Goal: Task Accomplishment & Management: Manage account settings

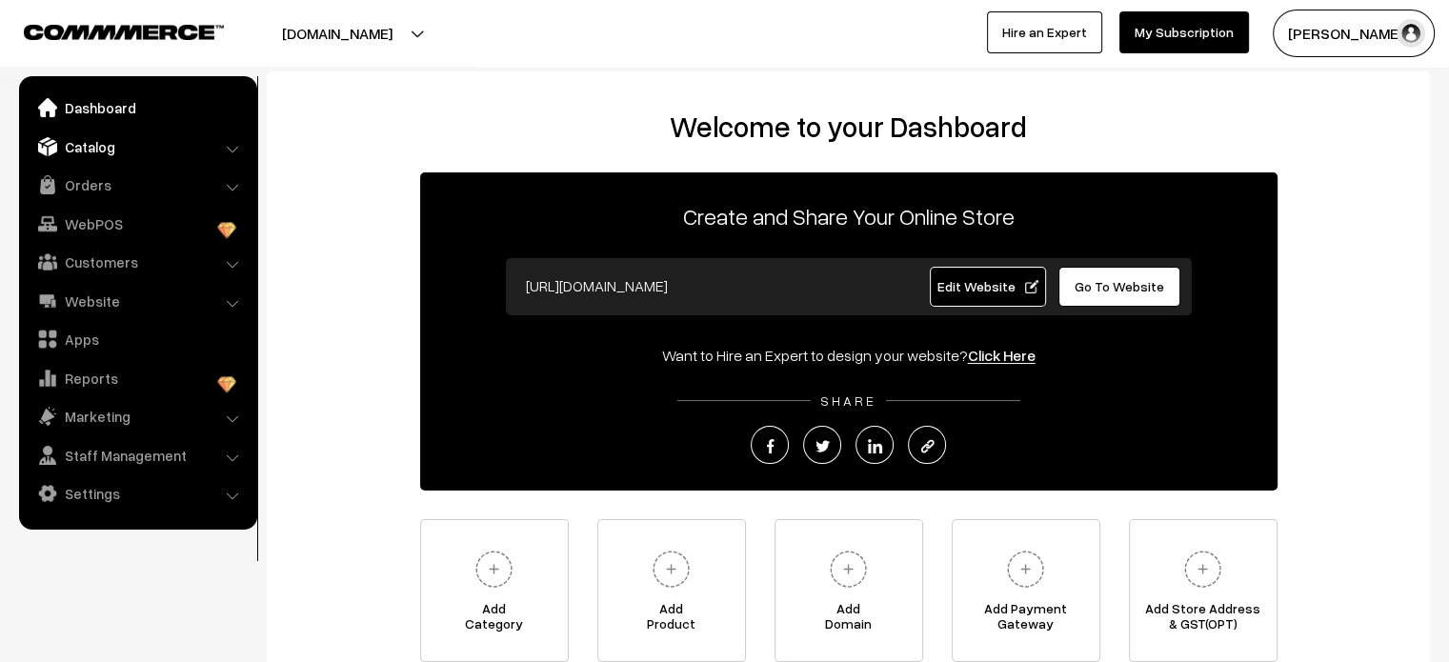
click at [103, 157] on link "Catalog" at bounding box center [137, 147] width 227 height 34
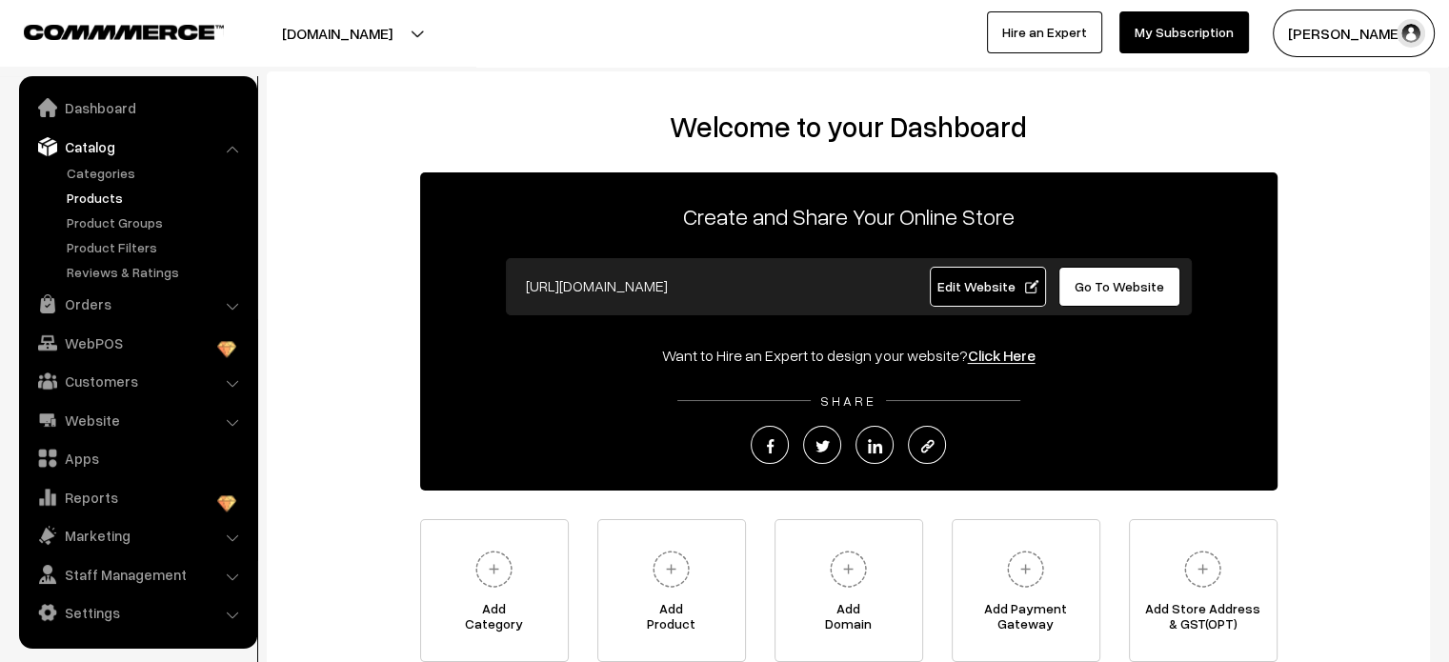
click at [99, 205] on link "Products" at bounding box center [156, 198] width 189 height 20
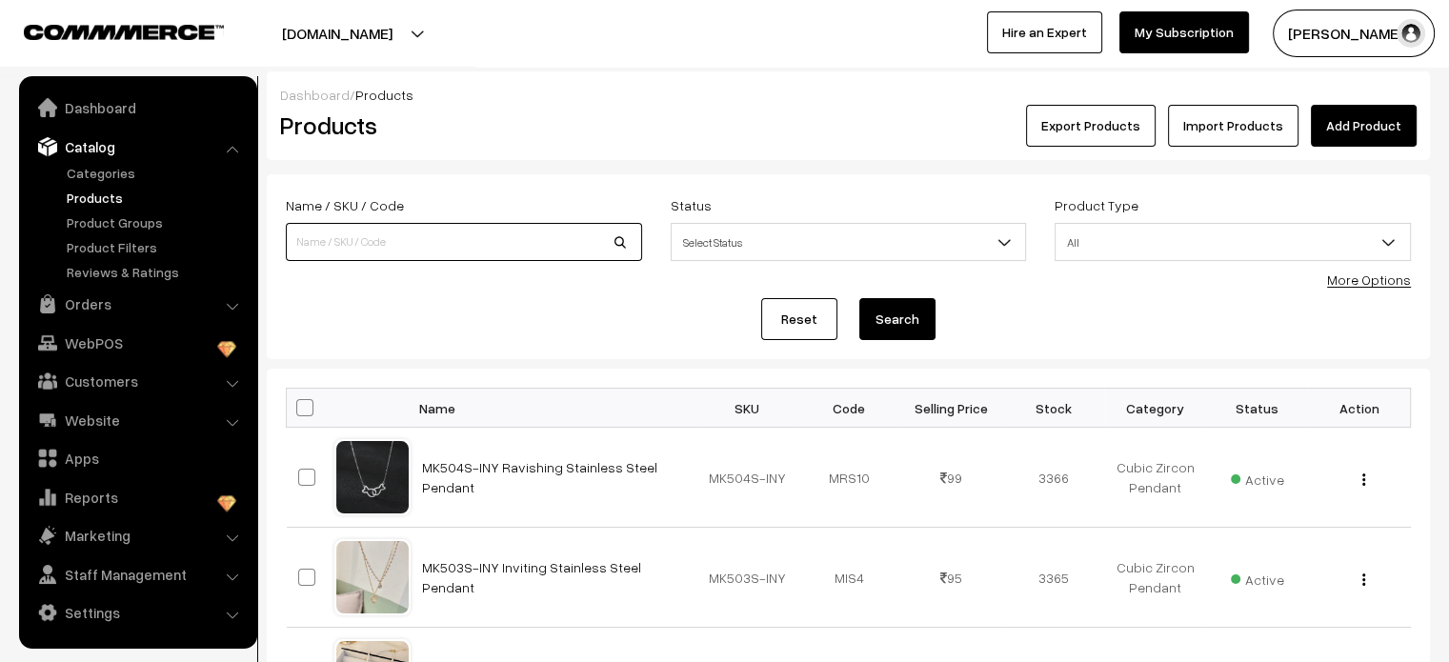
click at [454, 253] on input at bounding box center [464, 242] width 356 height 38
type input "elegant rose"
click at [905, 320] on button "Search" at bounding box center [897, 319] width 76 height 42
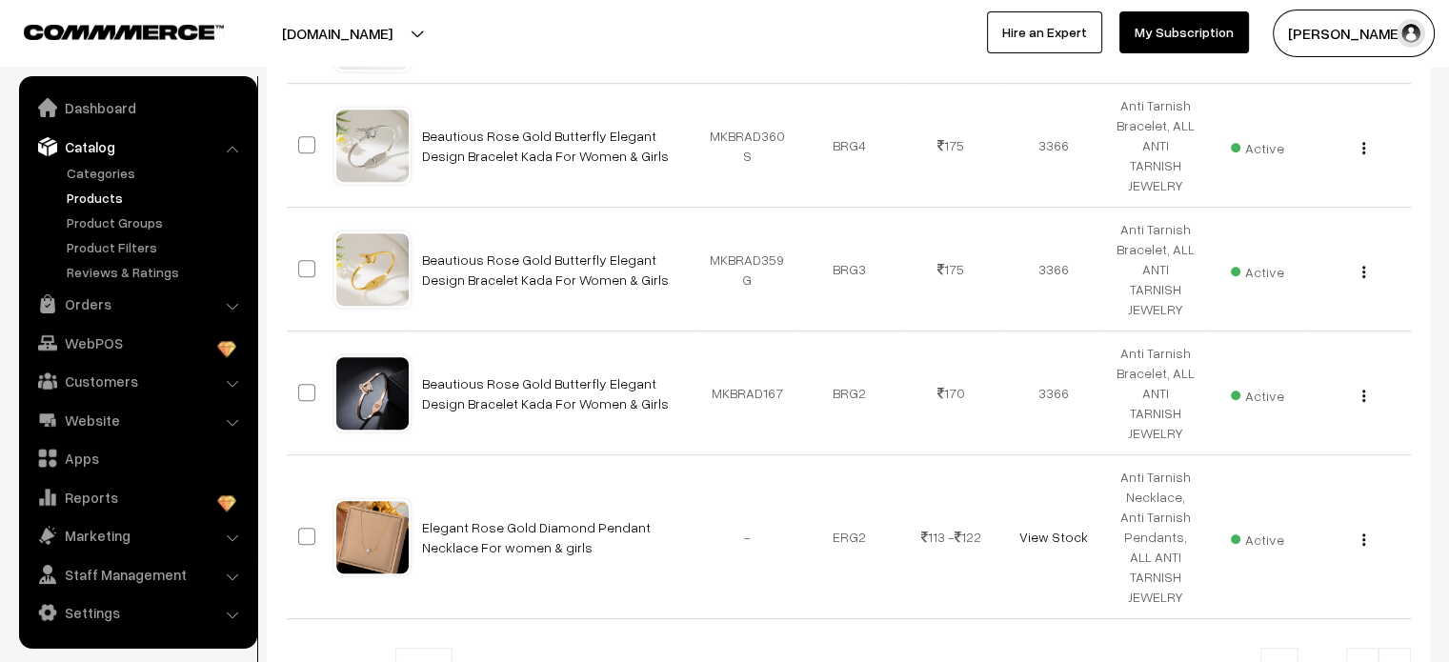
scroll to position [1076, 0]
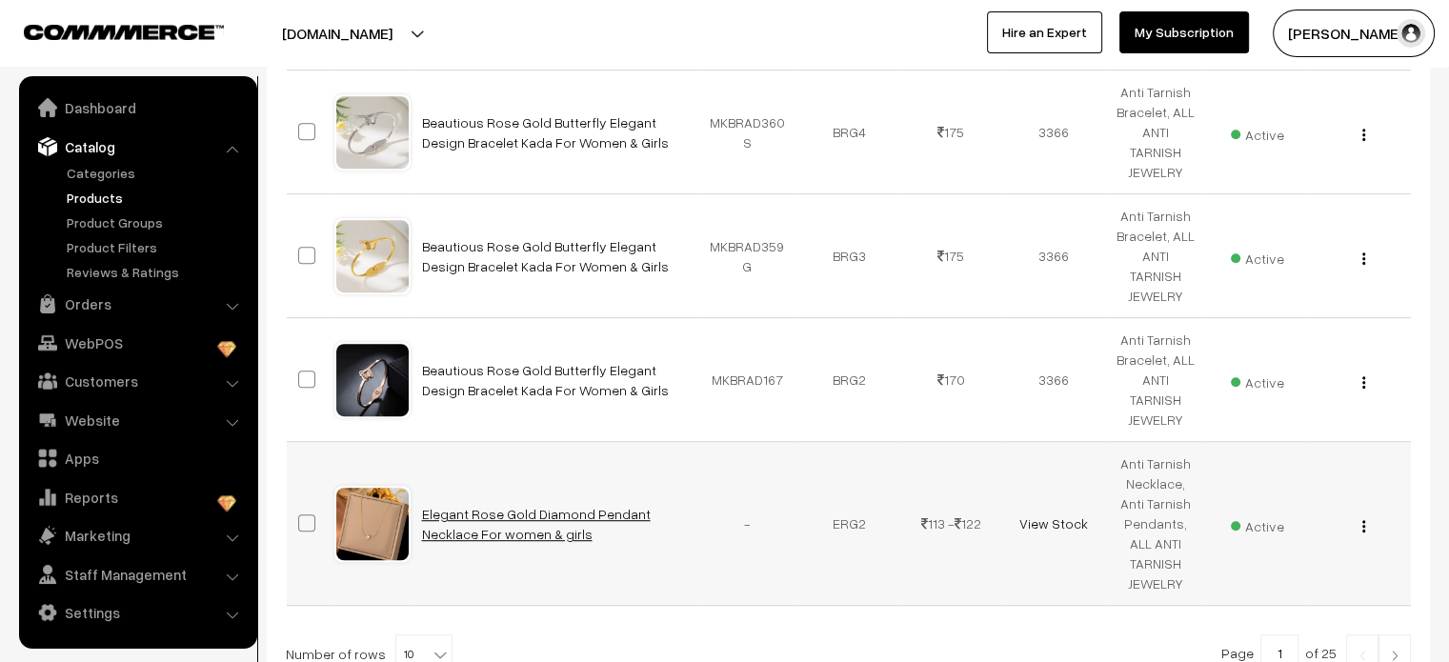
click at [501, 506] on link "Elegant Rose Gold Diamond Pendant Necklace For women & girls" at bounding box center [536, 524] width 229 height 36
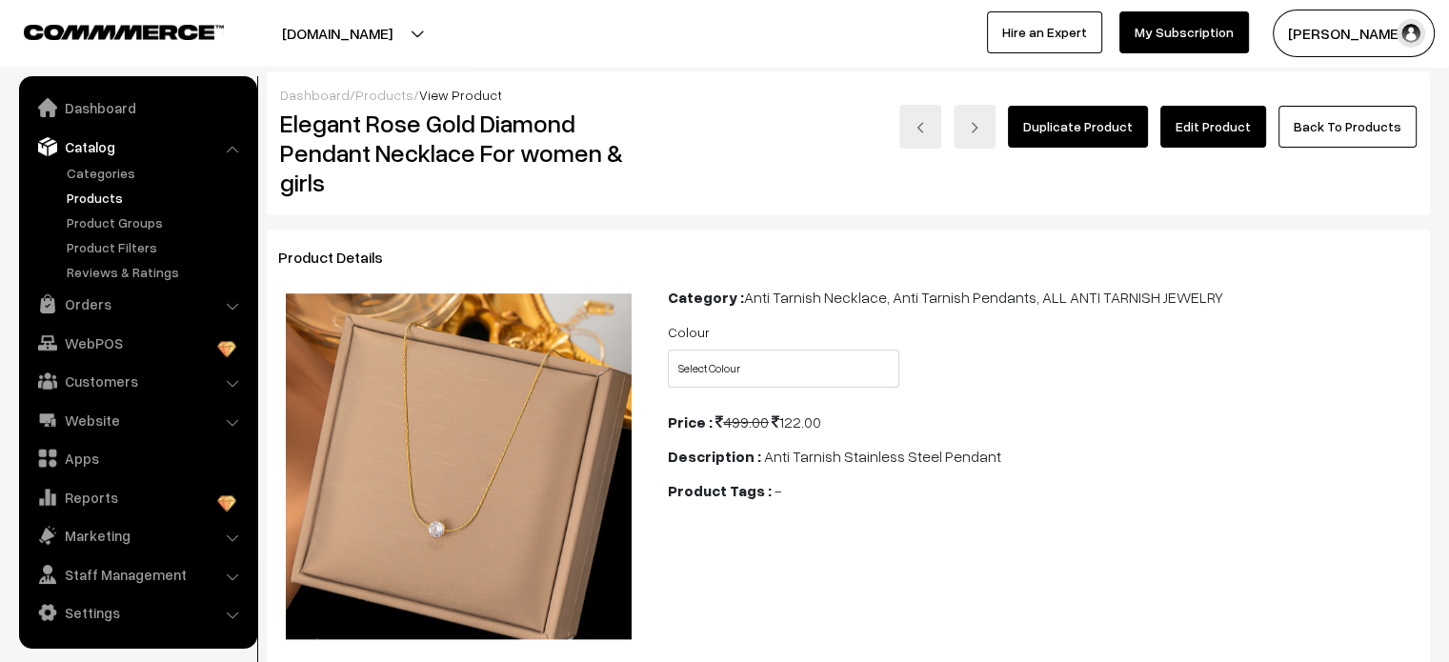
click at [1223, 147] on link "Edit Product" at bounding box center [1213, 127] width 106 height 42
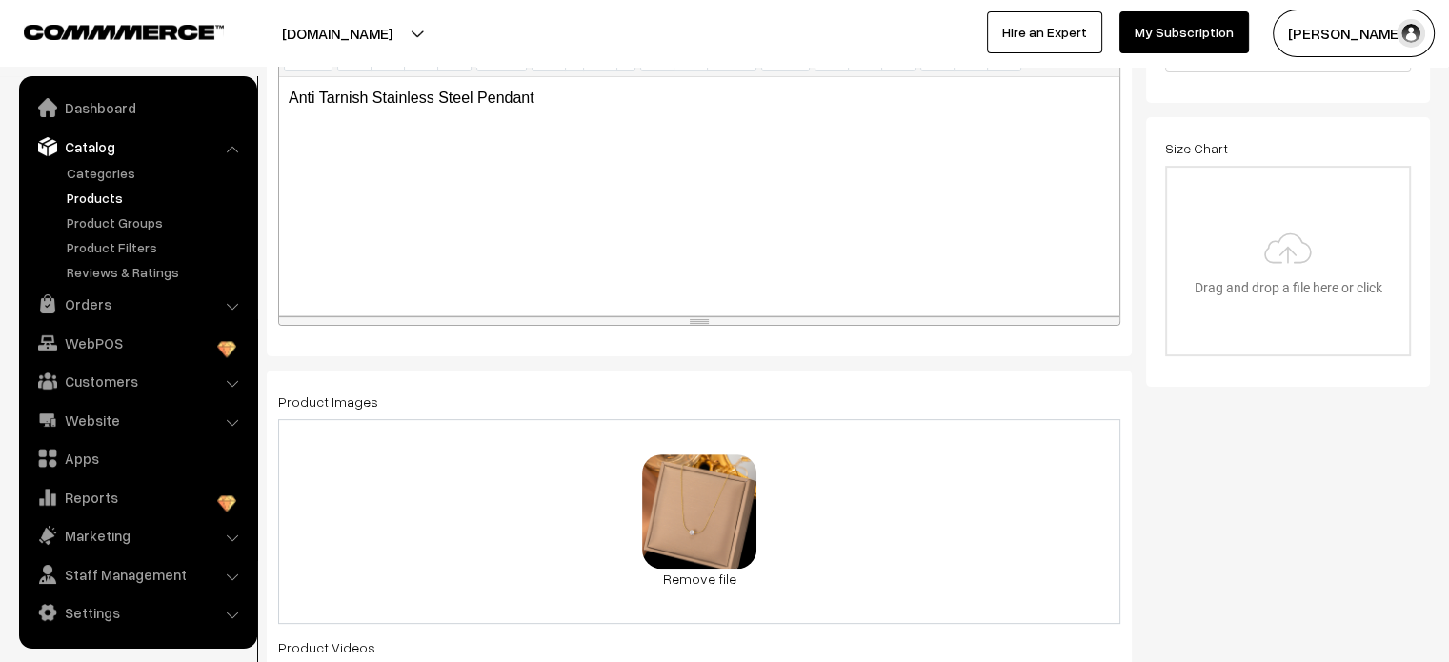
scroll to position [579, 0]
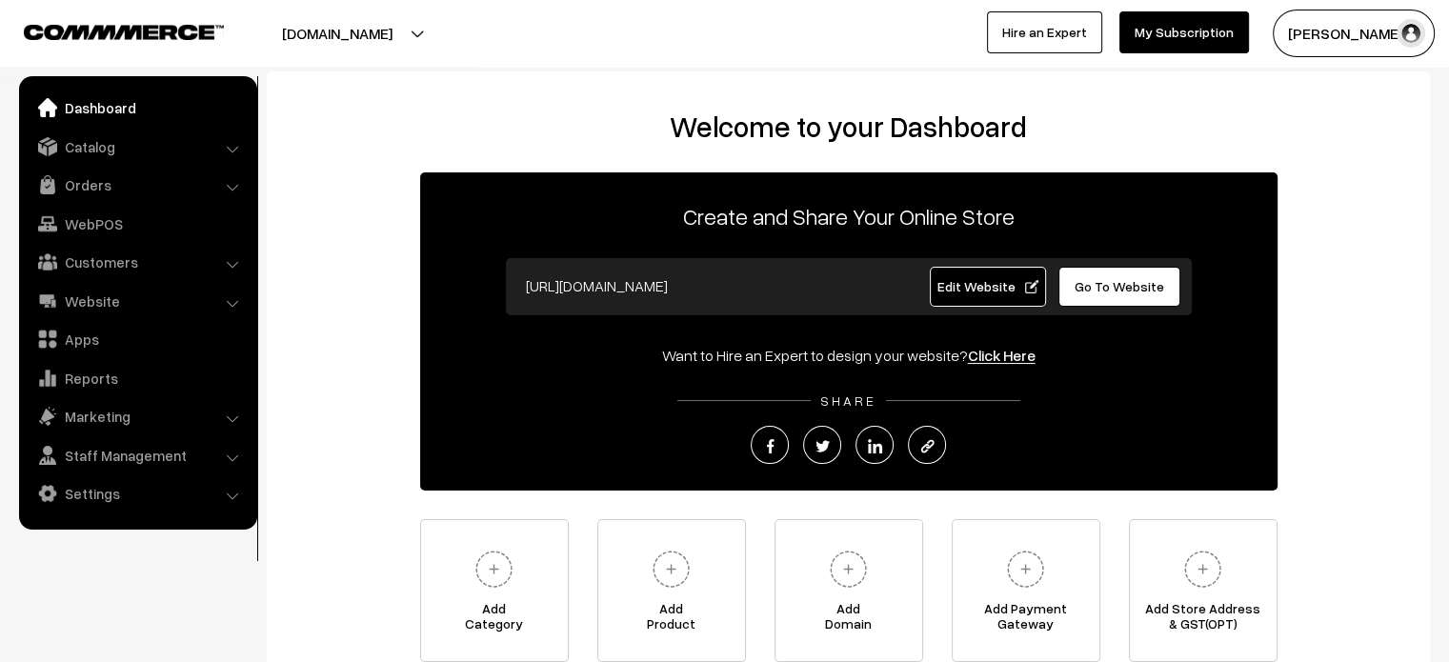
click at [1129, 289] on span "Go To Website" at bounding box center [1119, 286] width 90 height 16
click at [138, 491] on link "Settings" at bounding box center [137, 493] width 227 height 34
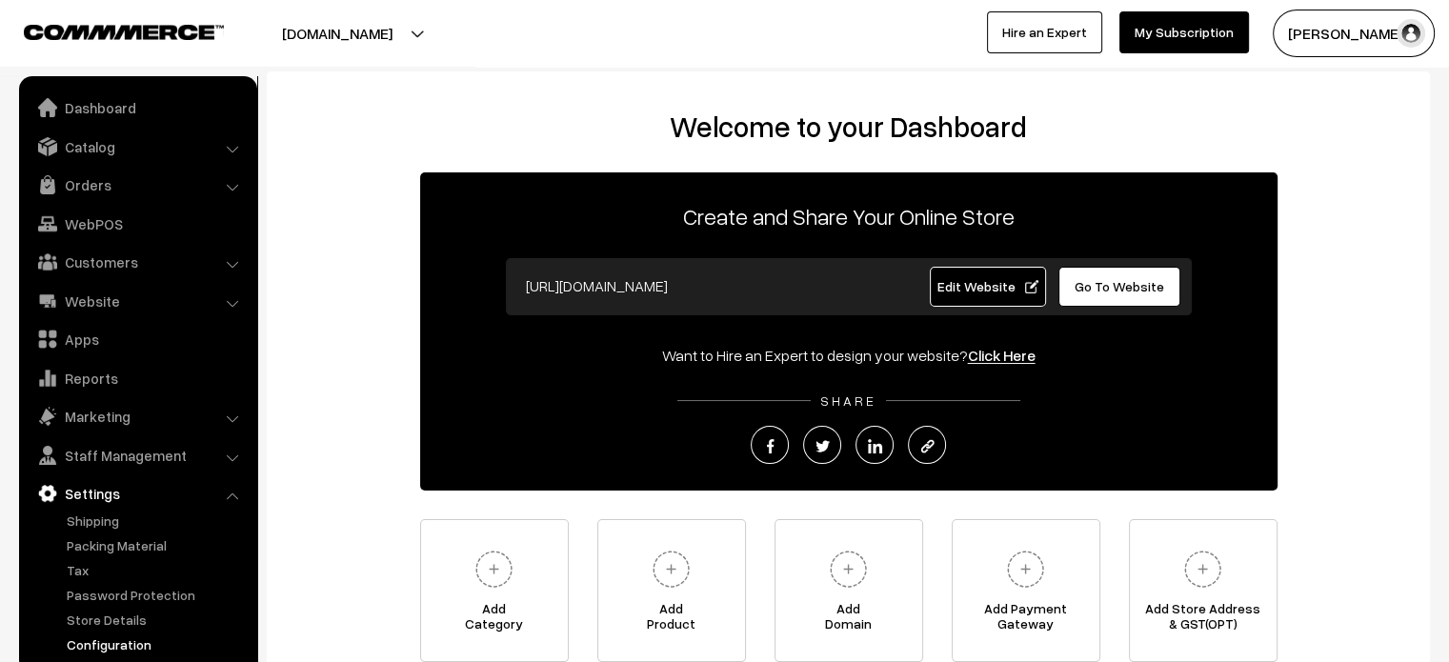
click at [118, 635] on link "Configuration" at bounding box center [156, 644] width 189 height 20
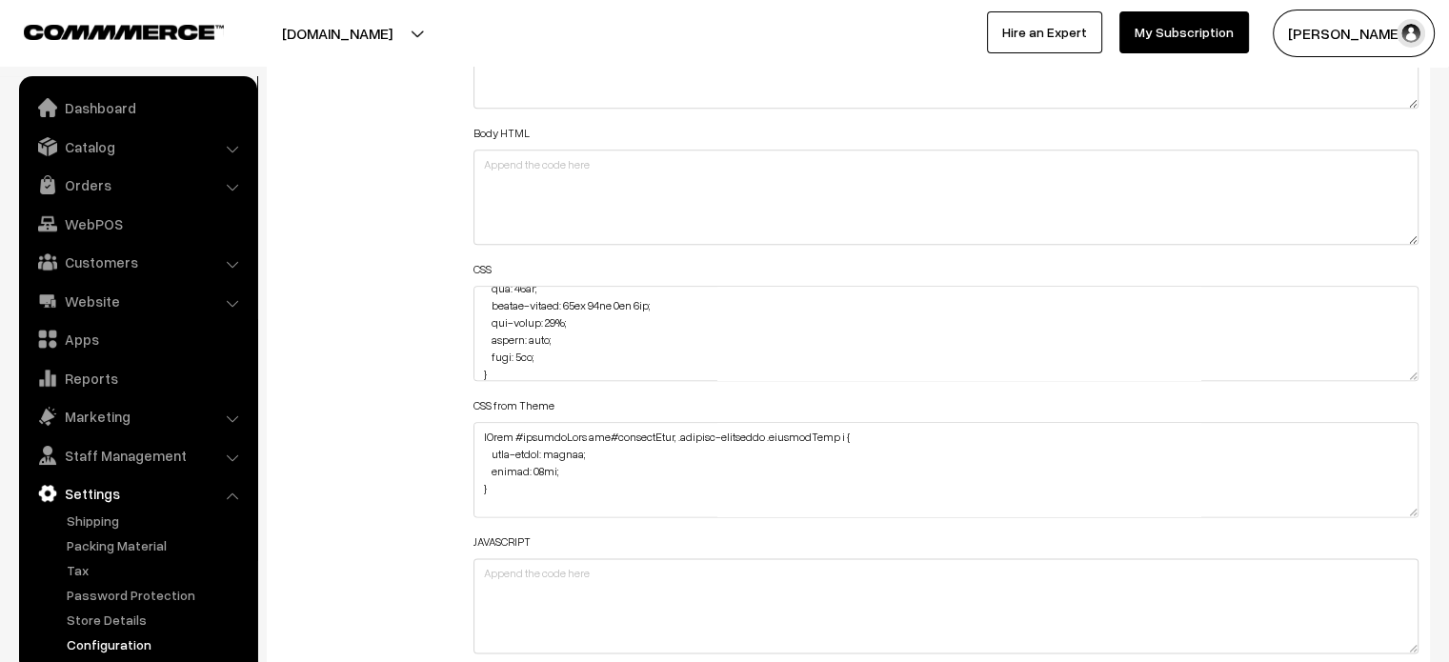
scroll to position [5244, 0]
click at [519, 353] on textarea at bounding box center [946, 333] width 946 height 95
type textarea "#productType3 button.slick-arrow.slick-next { margin-right: -42px; } #productTy…"
click at [368, 311] on div "Additional HTML/JS/CSS" at bounding box center [361, 324] width 195 height 681
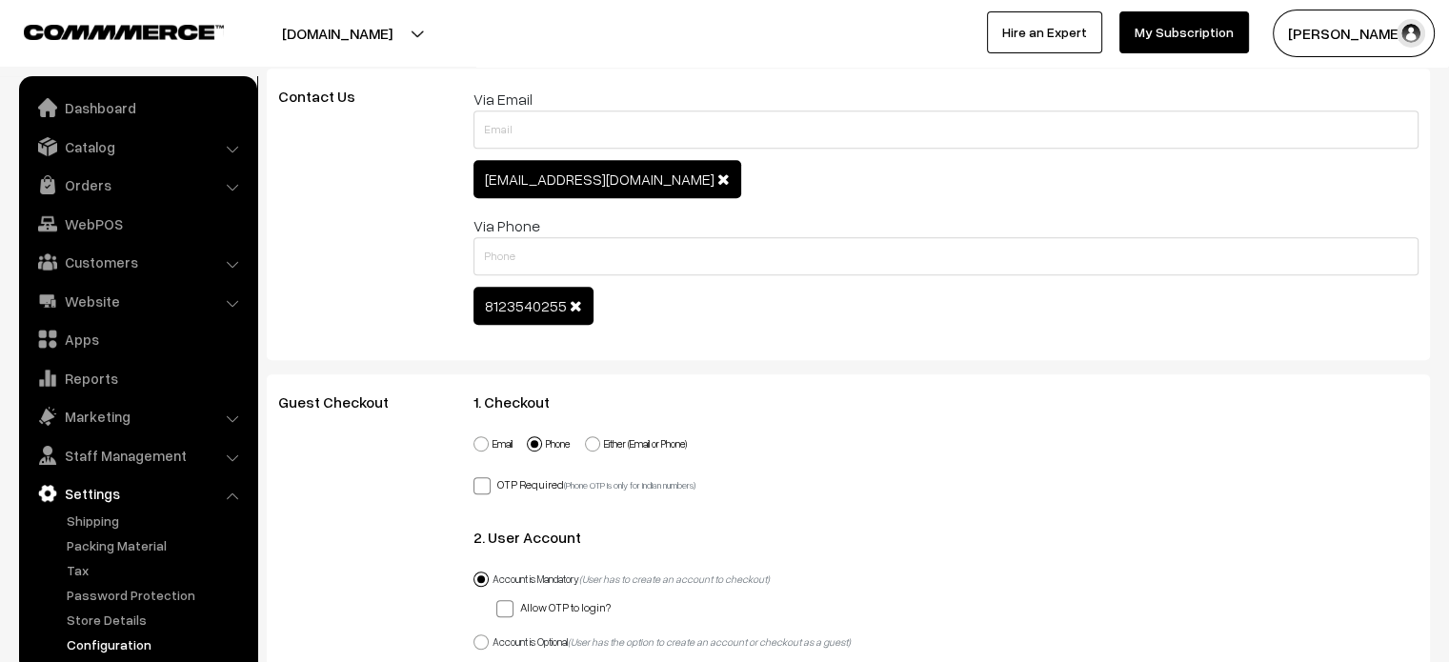
scroll to position [0, 0]
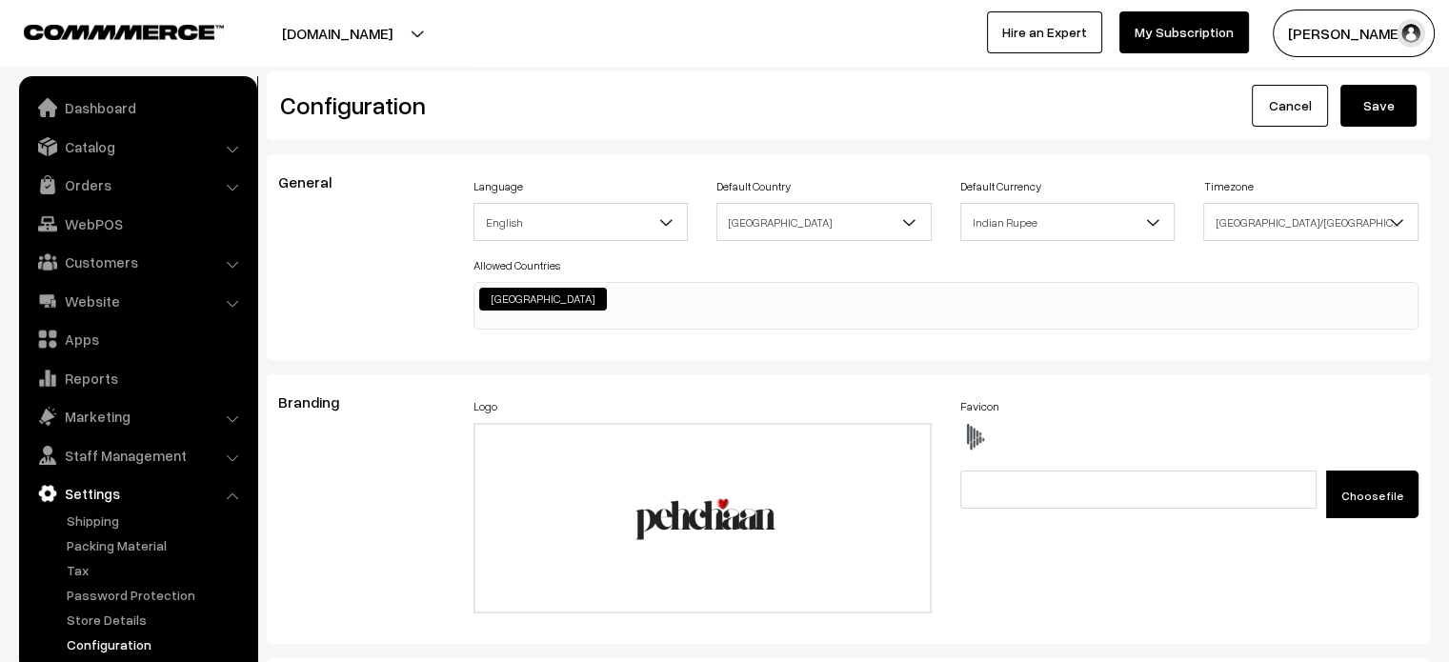
click at [1377, 115] on button "Save" at bounding box center [1378, 106] width 76 height 42
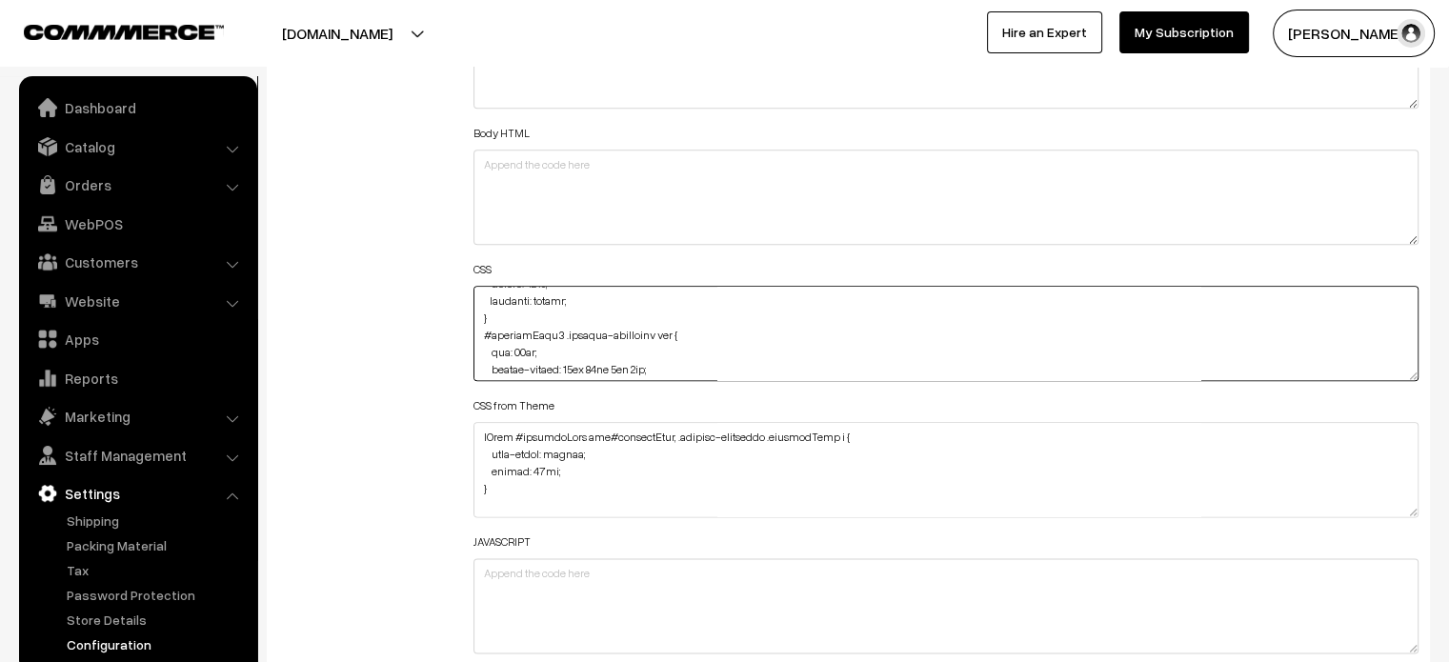
click at [522, 345] on textarea at bounding box center [946, 333] width 946 height 95
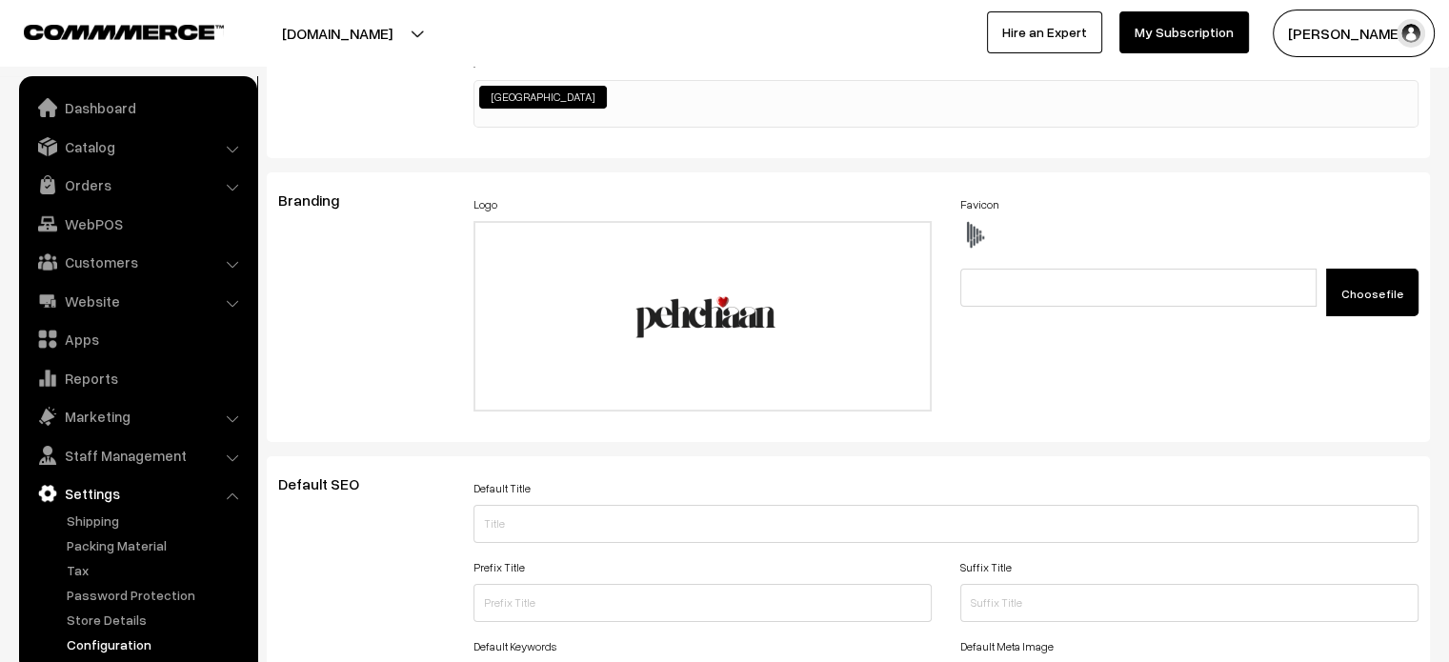
scroll to position [0, 0]
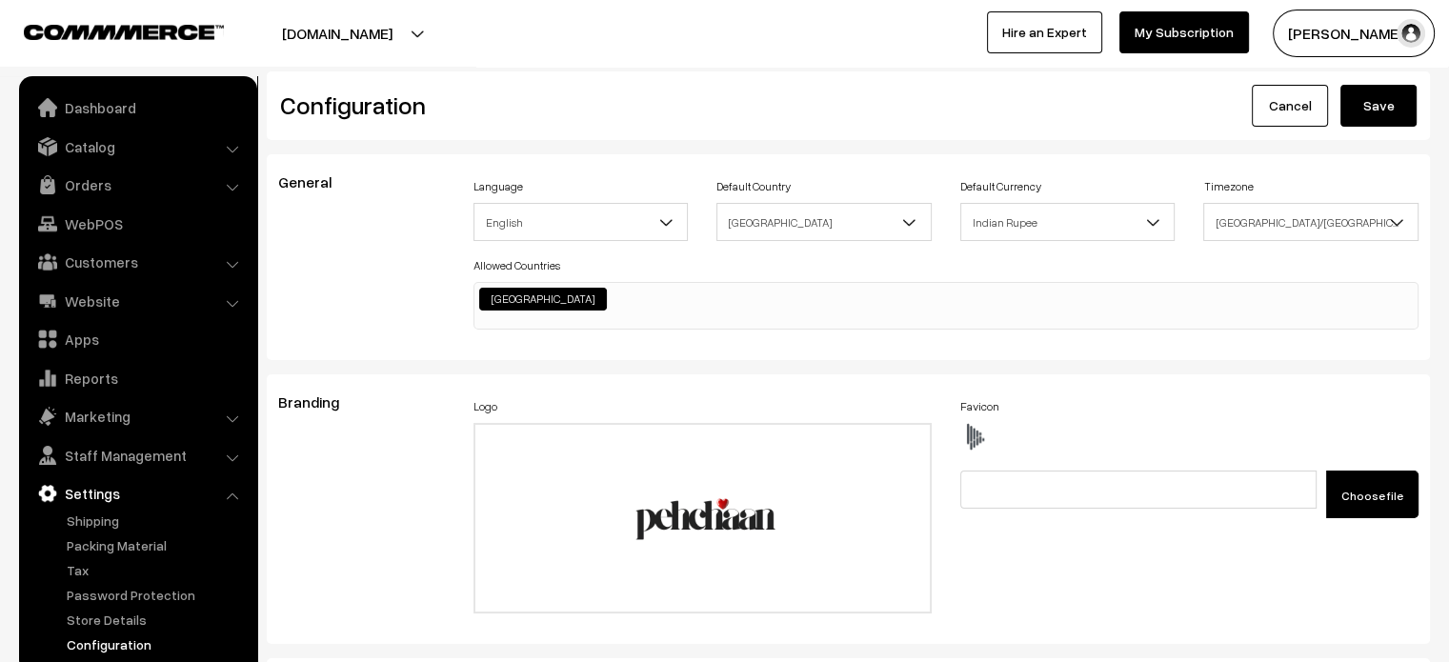
type textarea "#productType3 button.slick-arrow.slick-next { margin-right: -42px; } #productTy…"
click at [1382, 136] on div "Configuration Cancel Save" at bounding box center [848, 105] width 1163 height 69
click at [1386, 121] on button "Save" at bounding box center [1378, 106] width 76 height 42
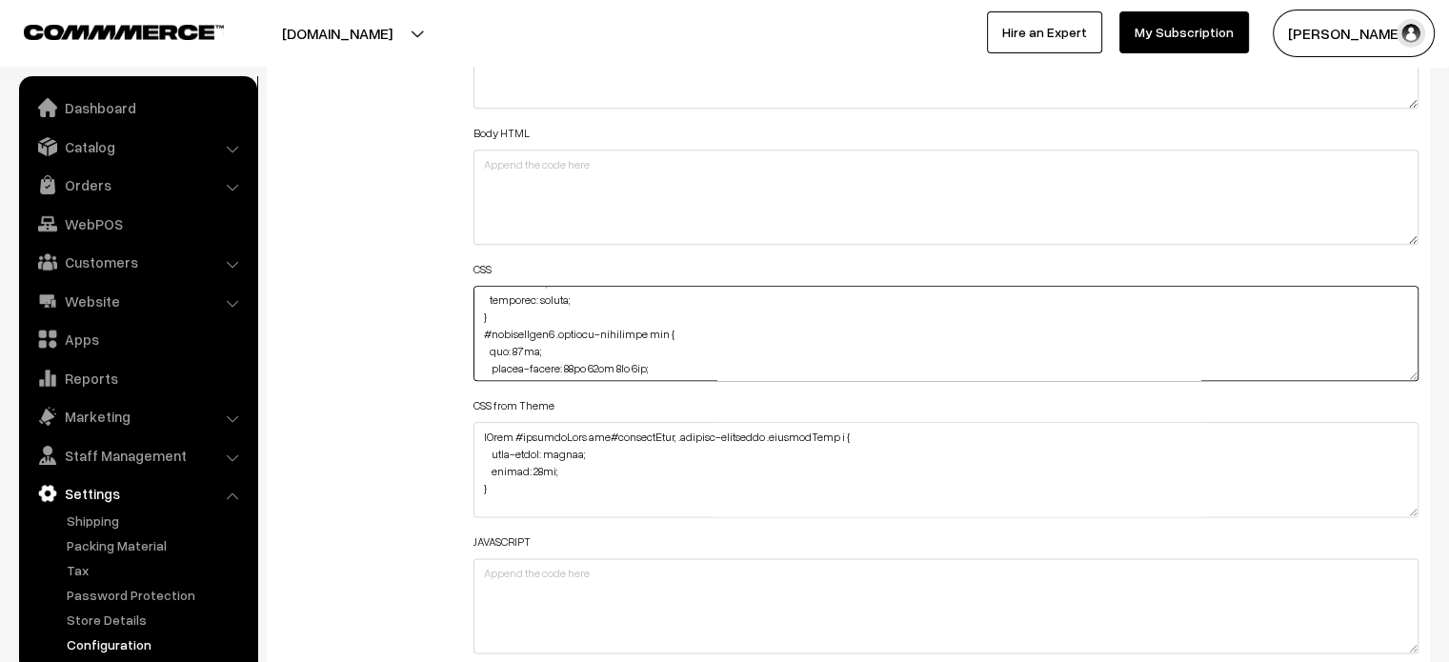
click at [518, 350] on textarea at bounding box center [946, 333] width 946 height 95
type textarea "#productType3 button.slick-arrow.slick-next { margin-right: -42px; } #productTy…"
click at [412, 333] on div "Additional HTML/JS/CSS" at bounding box center [361, 324] width 195 height 681
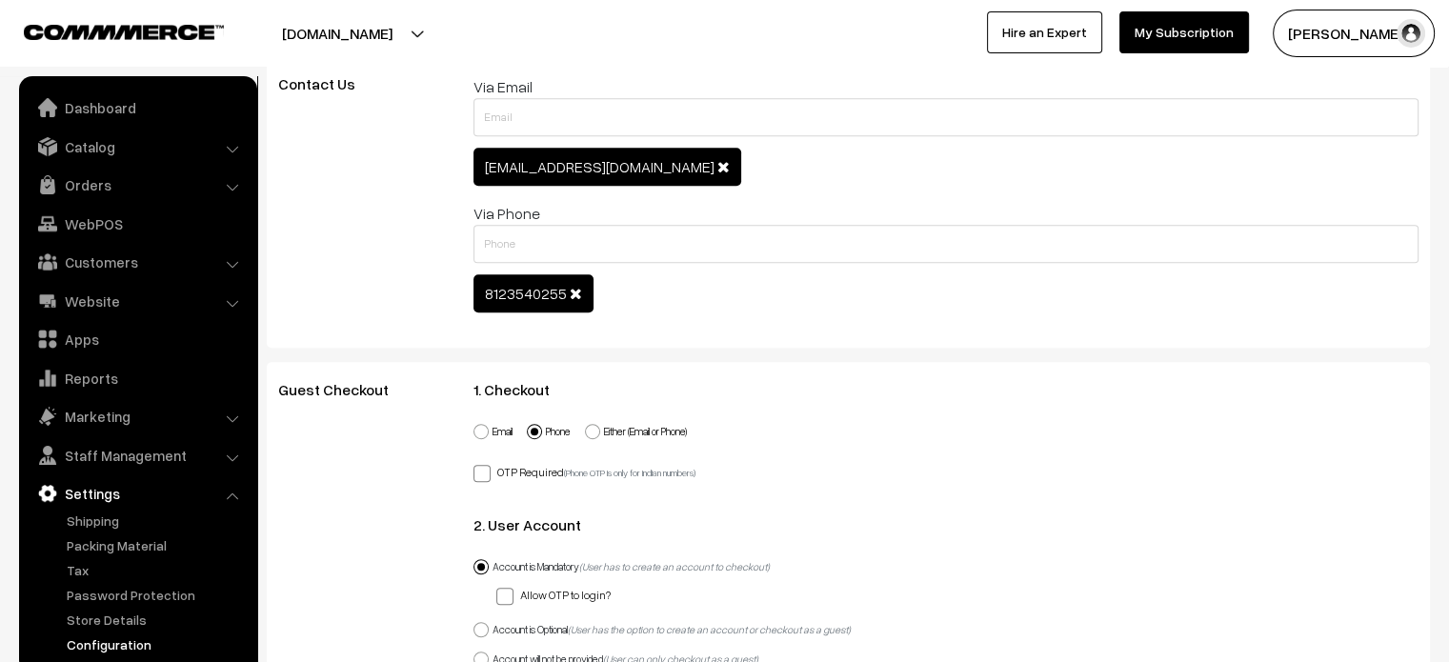
scroll to position [0, 0]
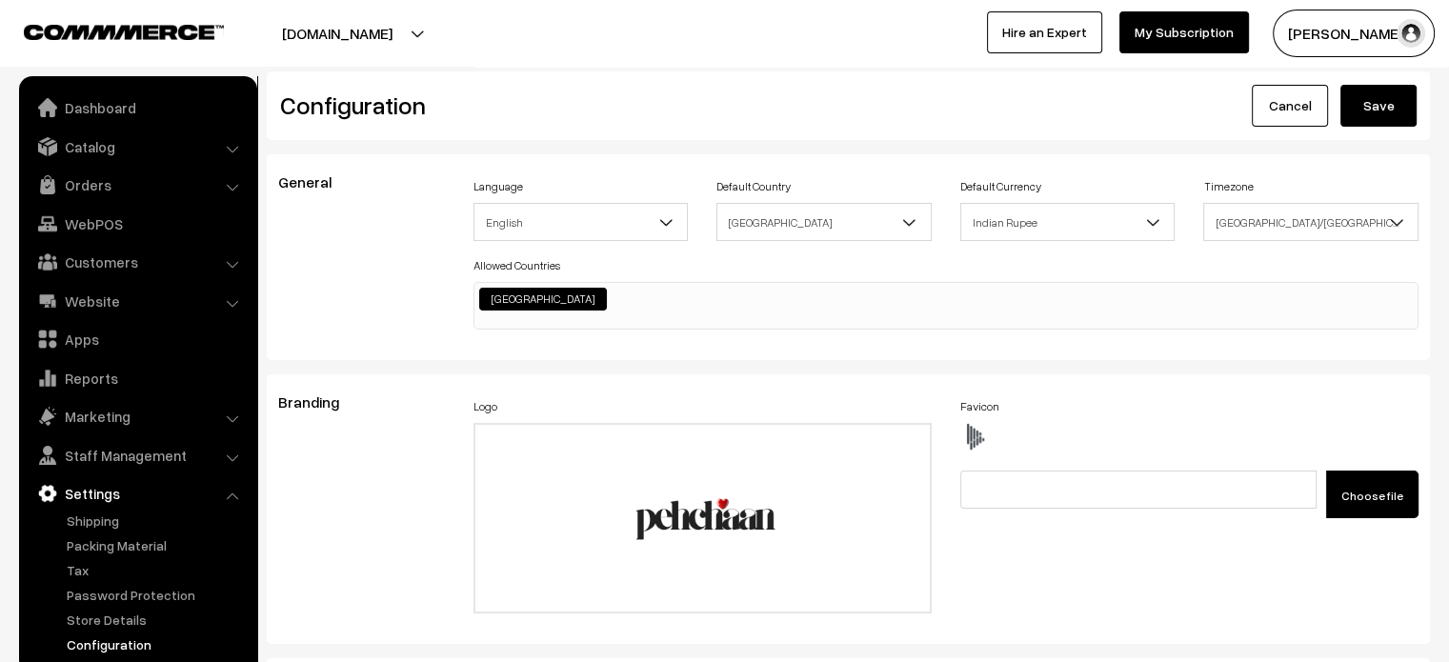
click at [1379, 125] on button "Save" at bounding box center [1378, 106] width 76 height 42
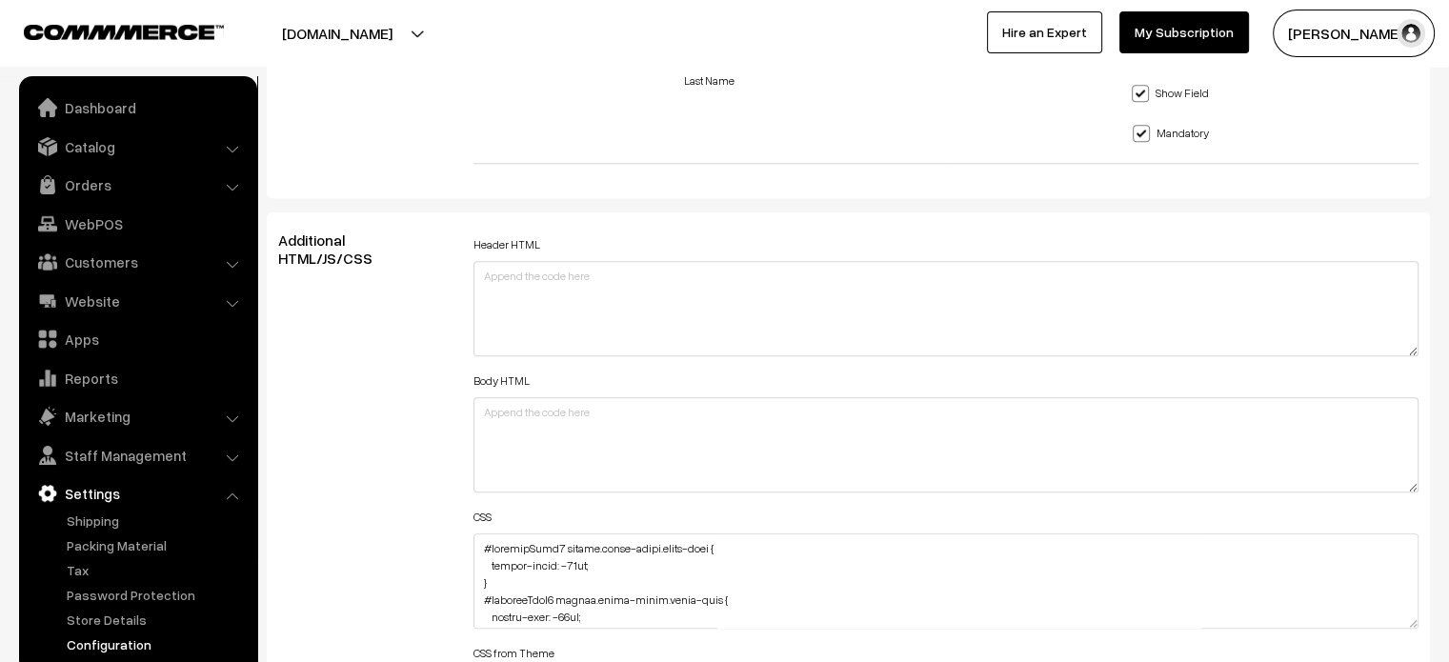
scroll to position [2073, 0]
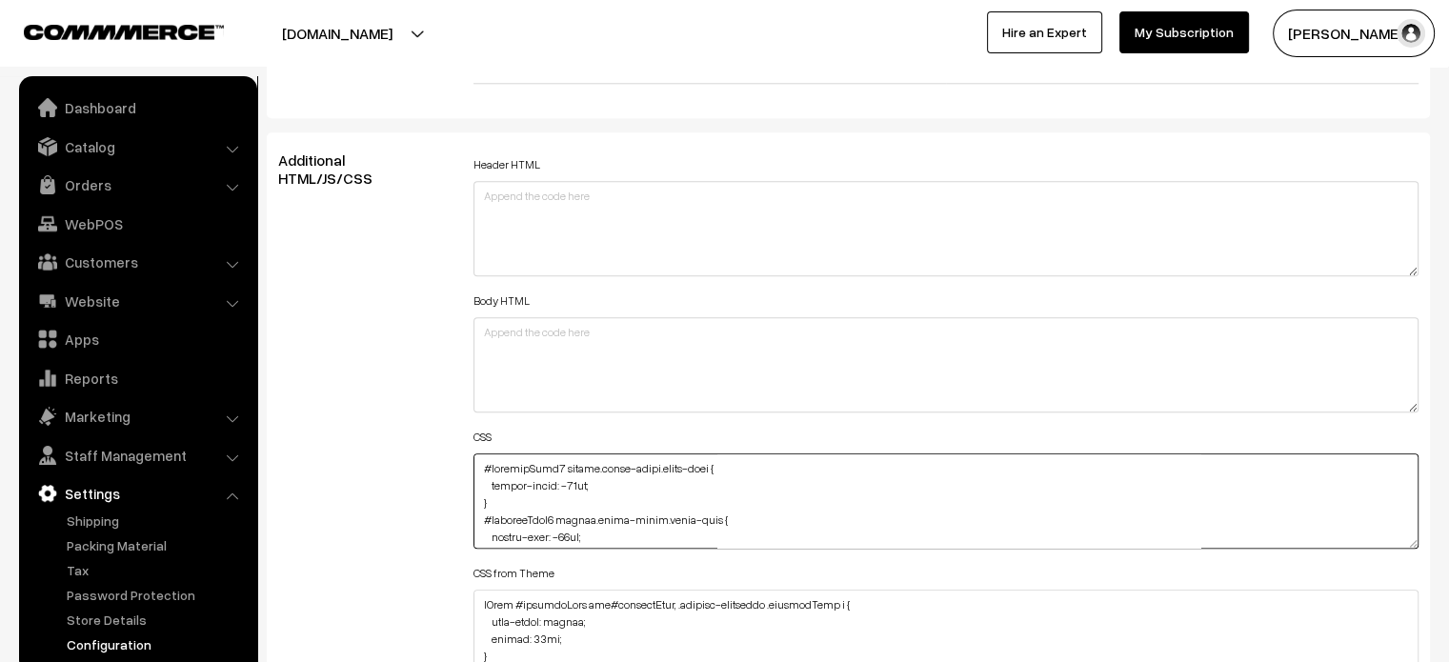
click at [483, 469] on textarea at bounding box center [946, 500] width 946 height 95
paste textarea ".productListWrap .product-animation { /* margin: 0px 0px 10px 0px; */ margin: 1…"
click at [594, 473] on textarea at bounding box center [946, 500] width 946 height 95
click at [591, 479] on textarea at bounding box center [946, 500] width 946 height 95
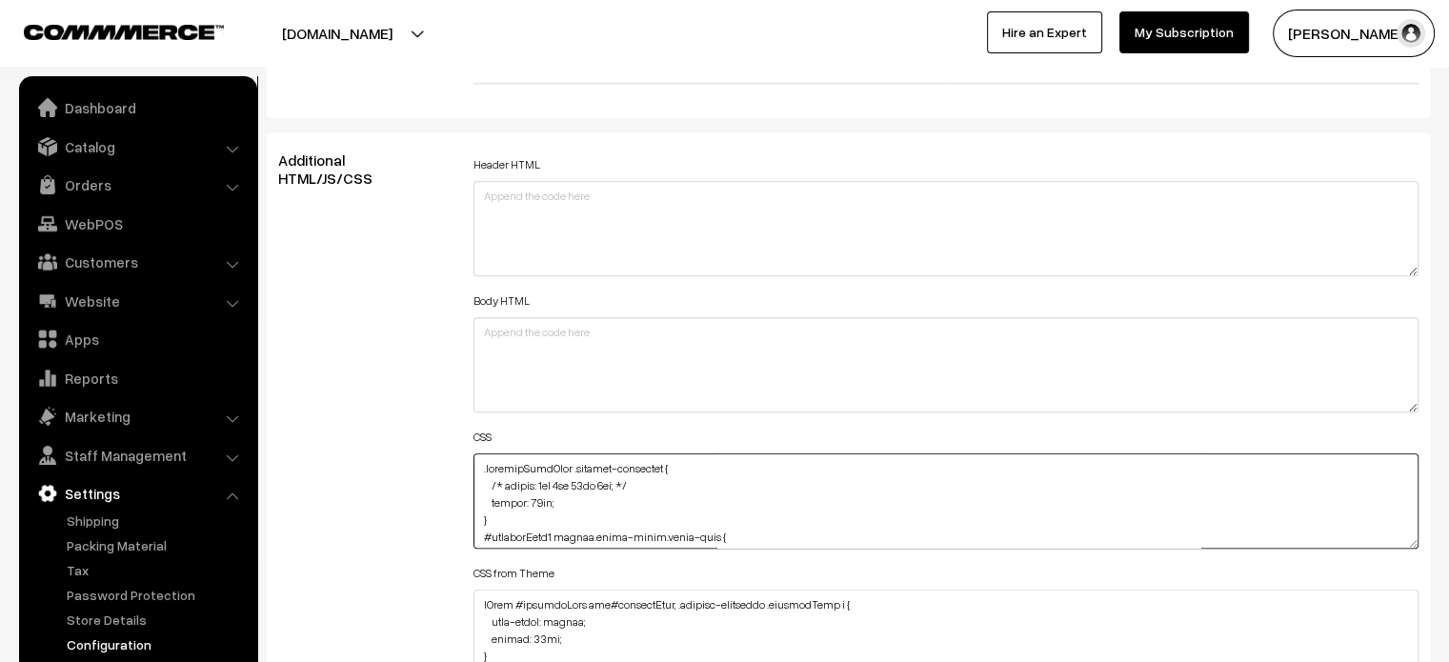
click at [591, 479] on textarea at bounding box center [946, 500] width 946 height 95
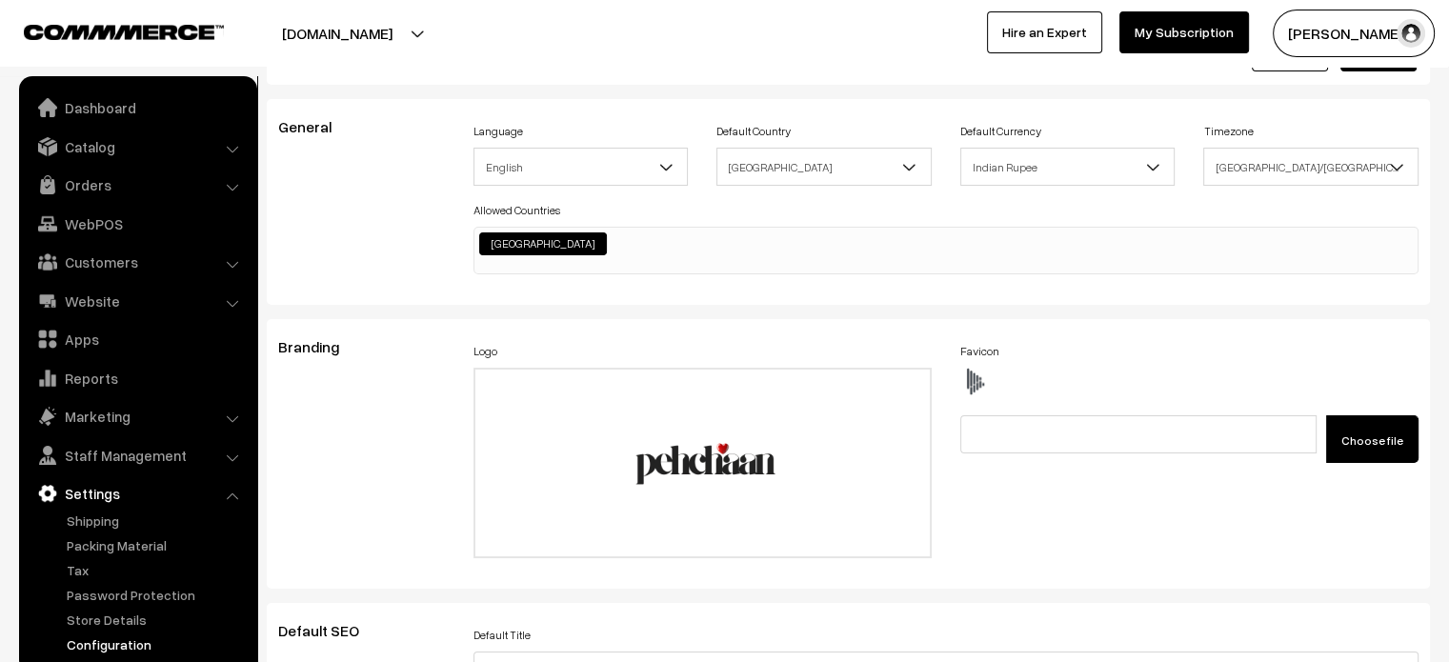
scroll to position [0, 0]
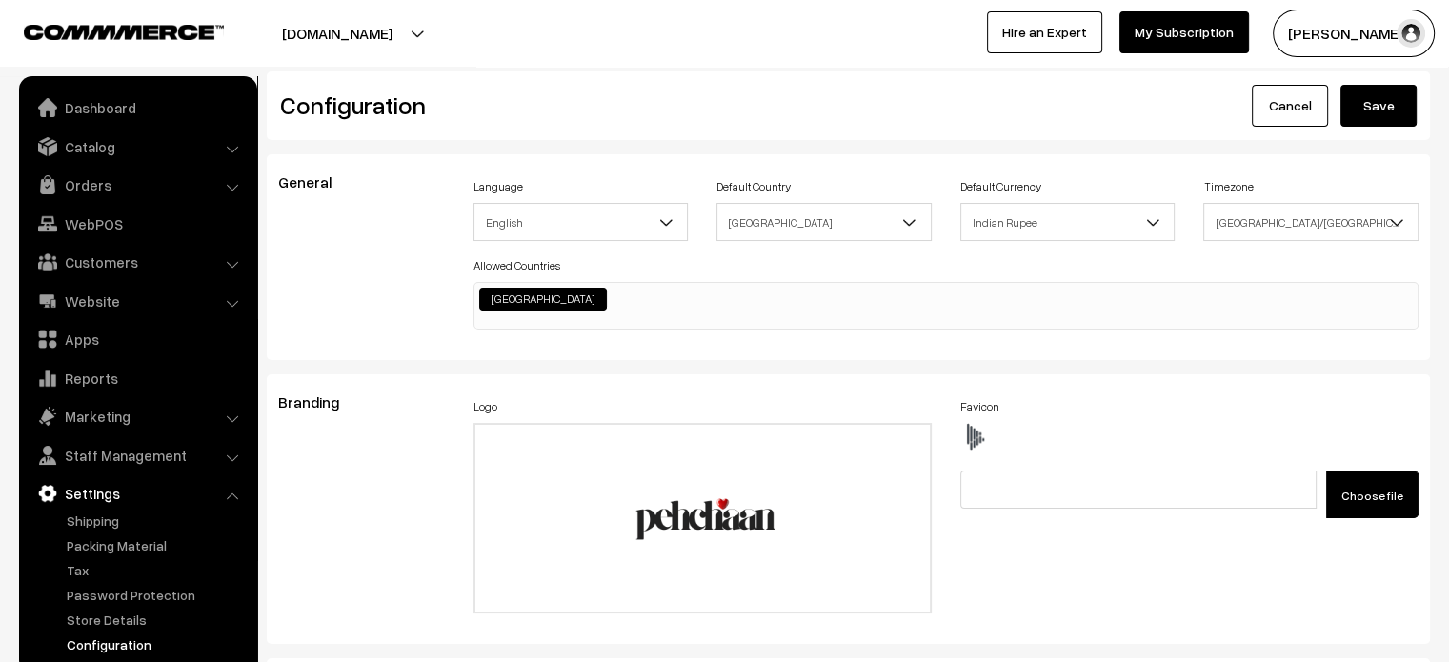
type textarea ".productListWrap .product-animation { margin: 13px; } #productType3 button.slic…"
click at [1363, 106] on button "Save" at bounding box center [1378, 106] width 76 height 42
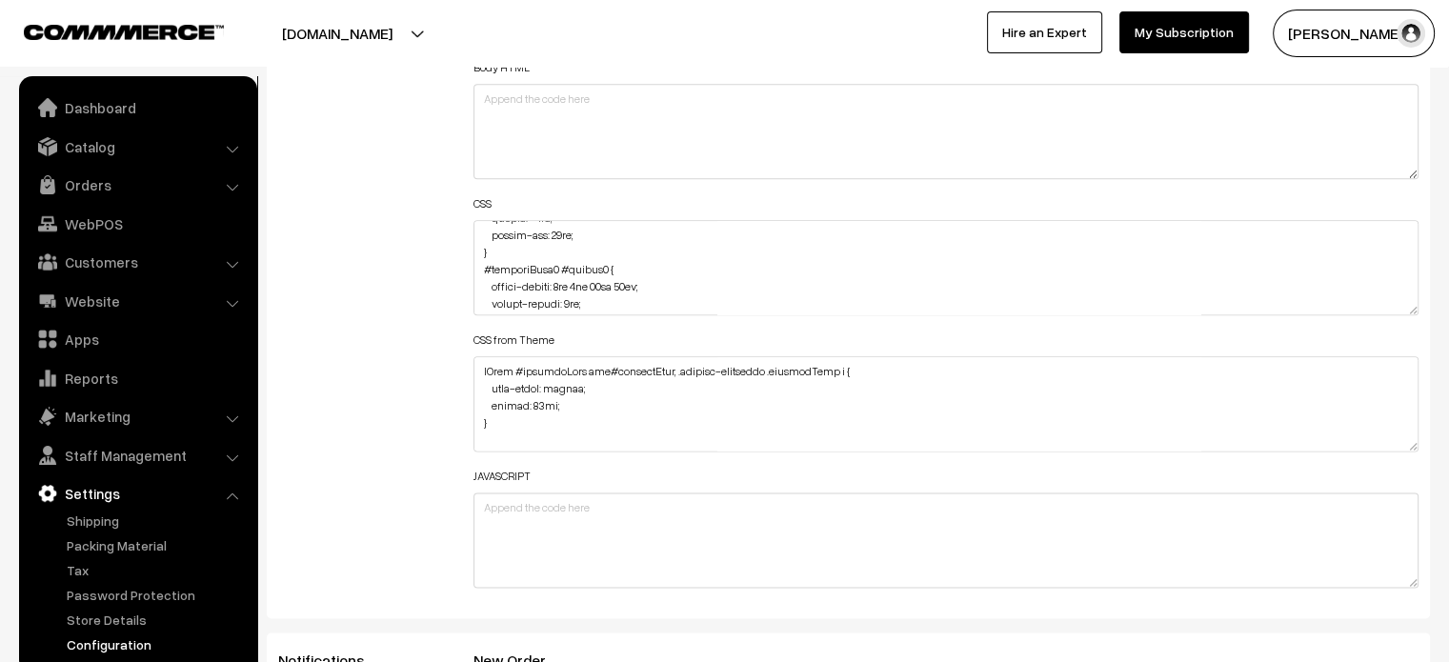
scroll to position [2308, 0]
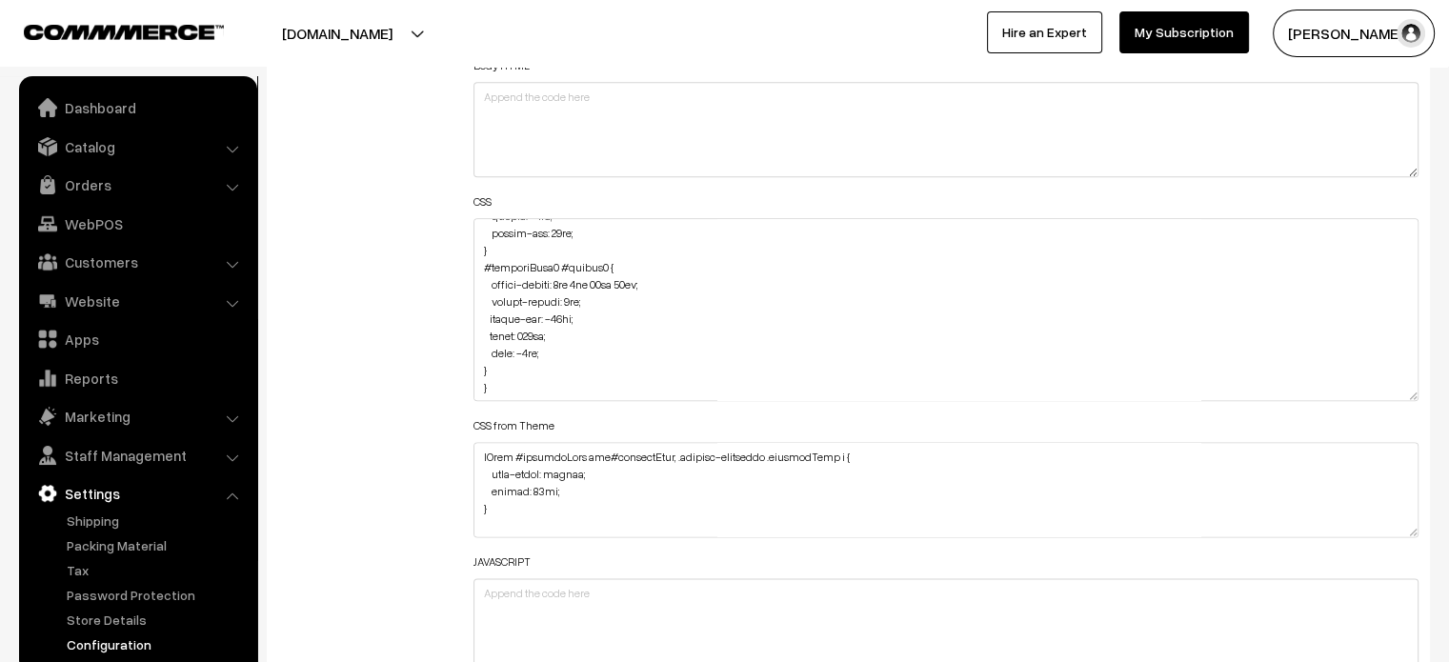
drag, startPoint x: 1413, startPoint y: 305, endPoint x: 1421, endPoint y: 575, distance: 270.7
click at [1421, 575] on div "Header HTML Body HTML CSS CSS from Theme JAVASCRIPT" at bounding box center [946, 300] width 974 height 769
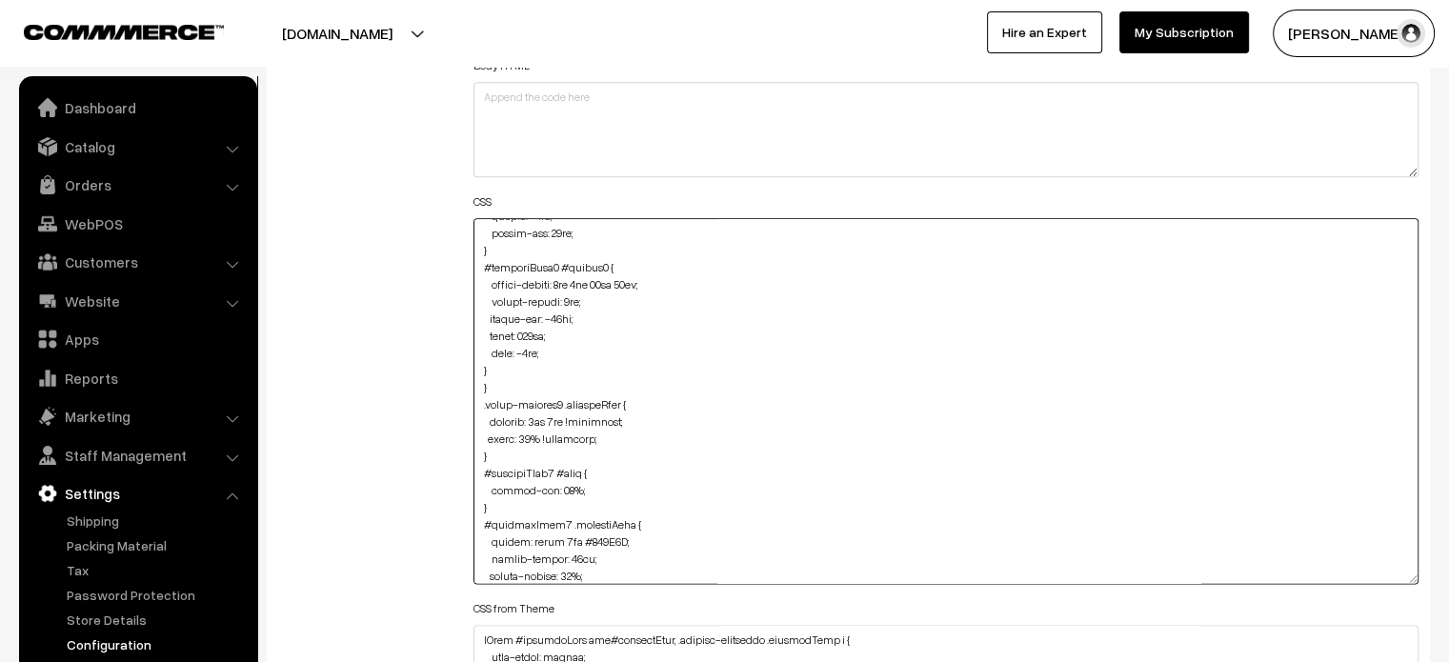
drag, startPoint x: 495, startPoint y: 367, endPoint x: 480, endPoint y: 286, distance: 82.4
click at [480, 286] on textarea at bounding box center [946, 401] width 946 height 366
paste textarea "border-radius: 0px 0px 65px 65px; margin-bottom: 5px !important; margin-top: -1…"
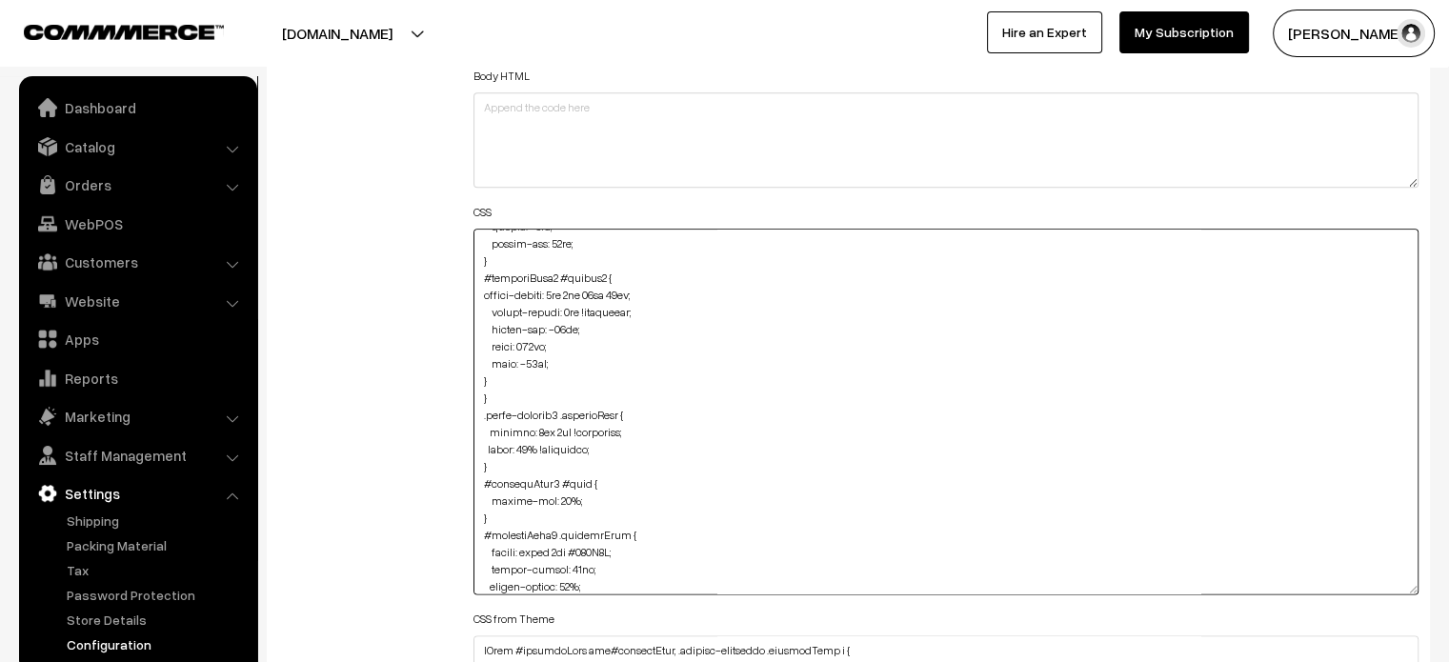
scroll to position [2297, 0]
click at [480, 292] on textarea at bounding box center [946, 413] width 946 height 366
type textarea ".productListWrap .product-animation { margin: 13px; } #productType3 button.slic…"
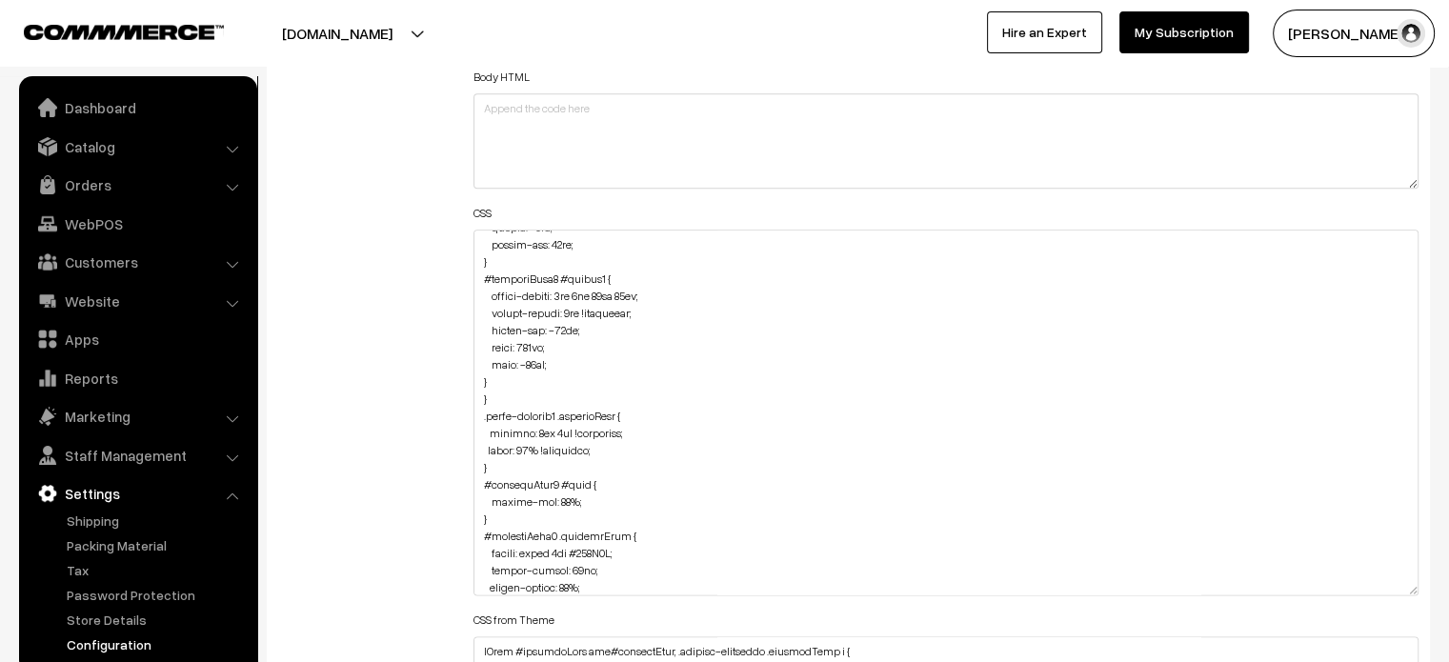
click at [442, 332] on div "Additional HTML/JS/CSS" at bounding box center [361, 404] width 195 height 952
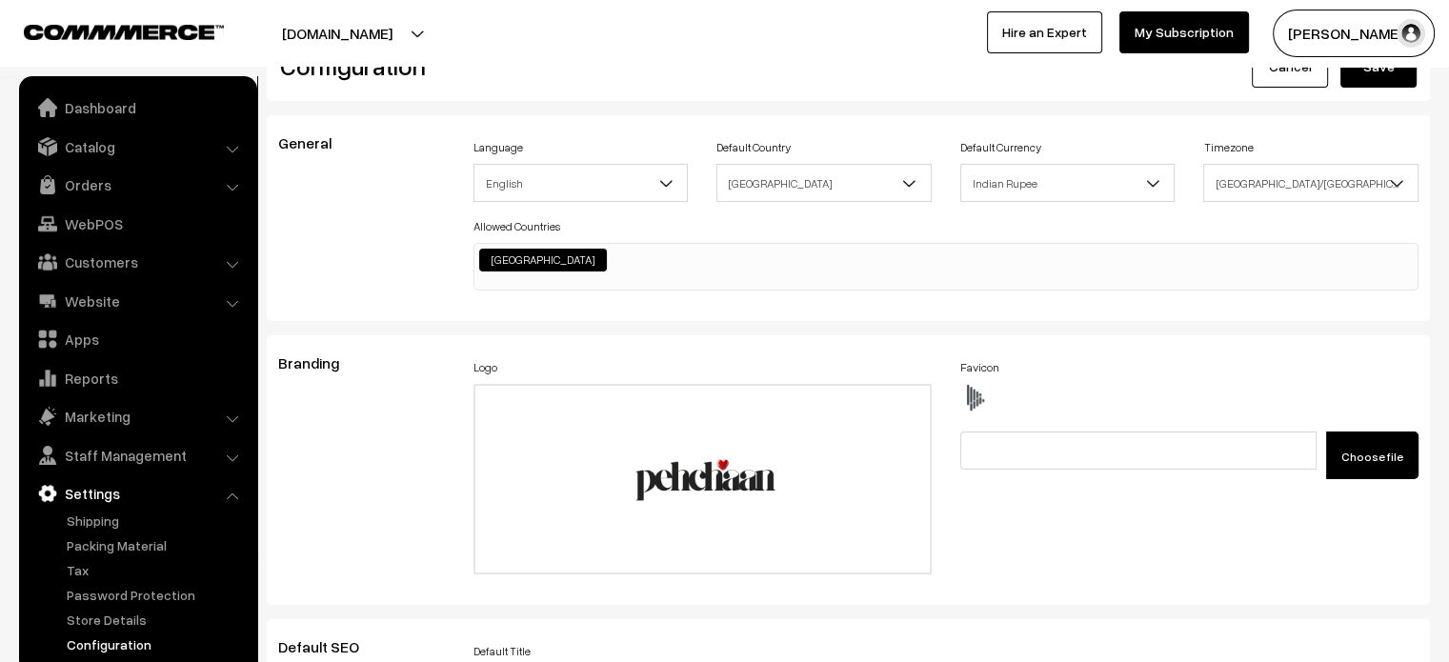
scroll to position [0, 0]
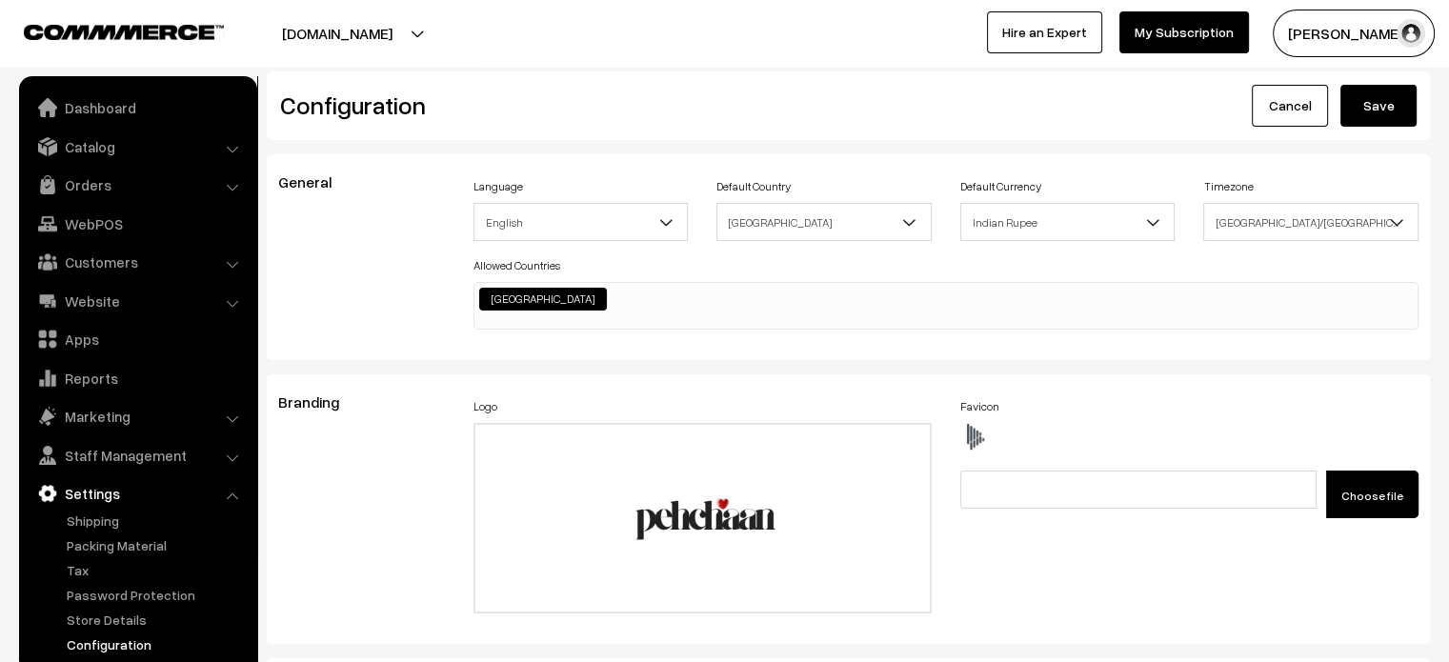
click at [1382, 108] on button "Save" at bounding box center [1378, 106] width 76 height 42
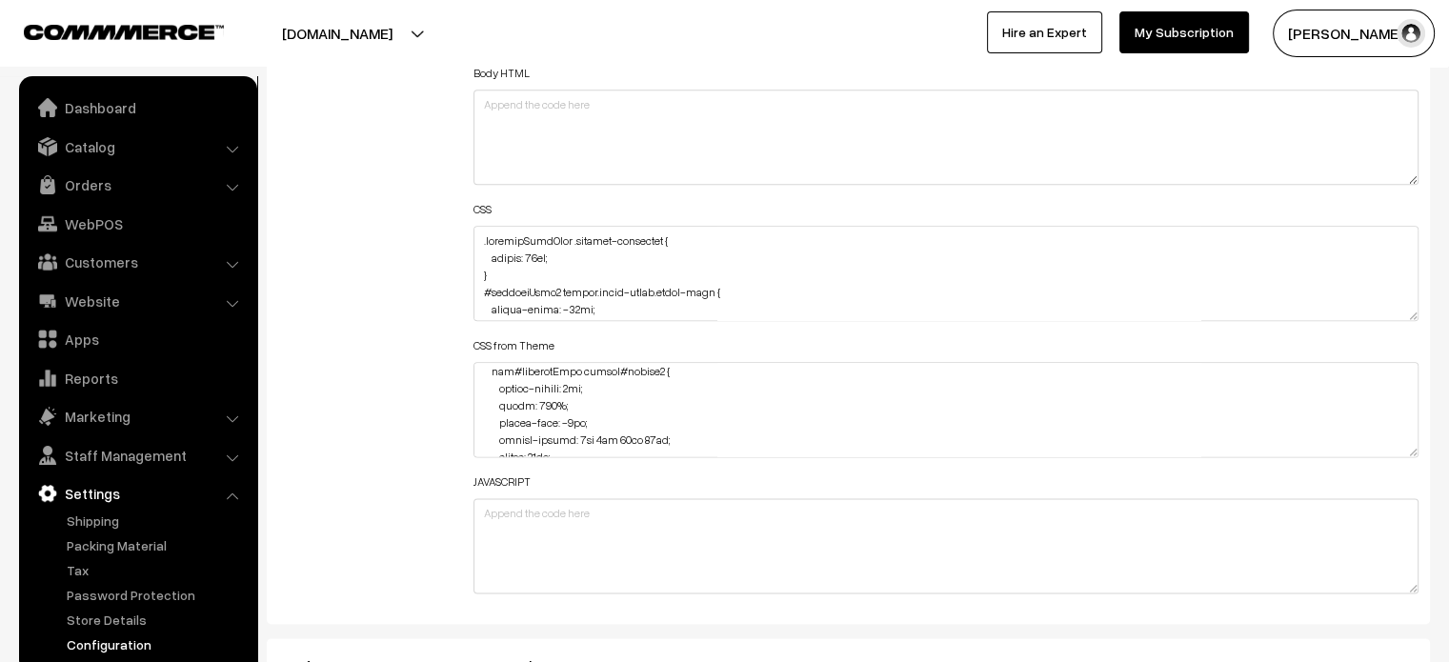
scroll to position [2285, 0]
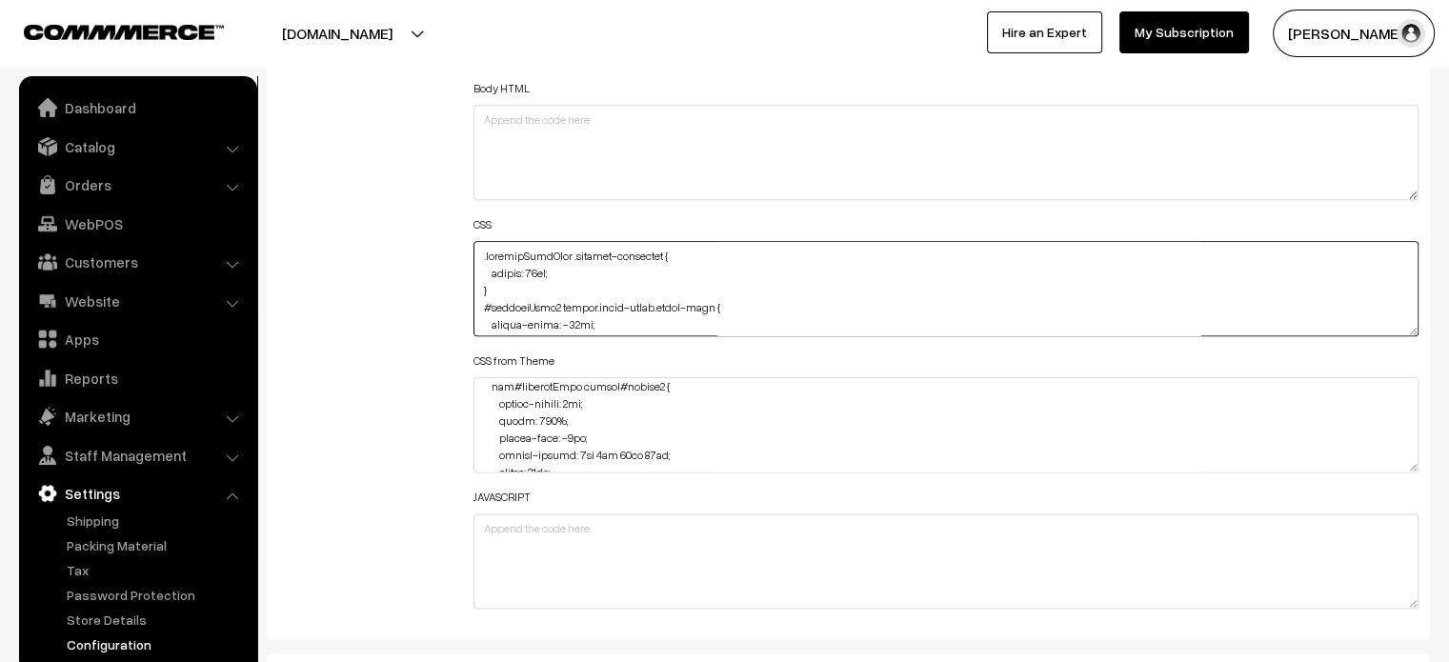
click at [476, 251] on textarea at bounding box center [946, 288] width 946 height 95
paste textarea "button#button2 { margin-bottom: 5px !important; width: 107%; margin-left: -10px…"
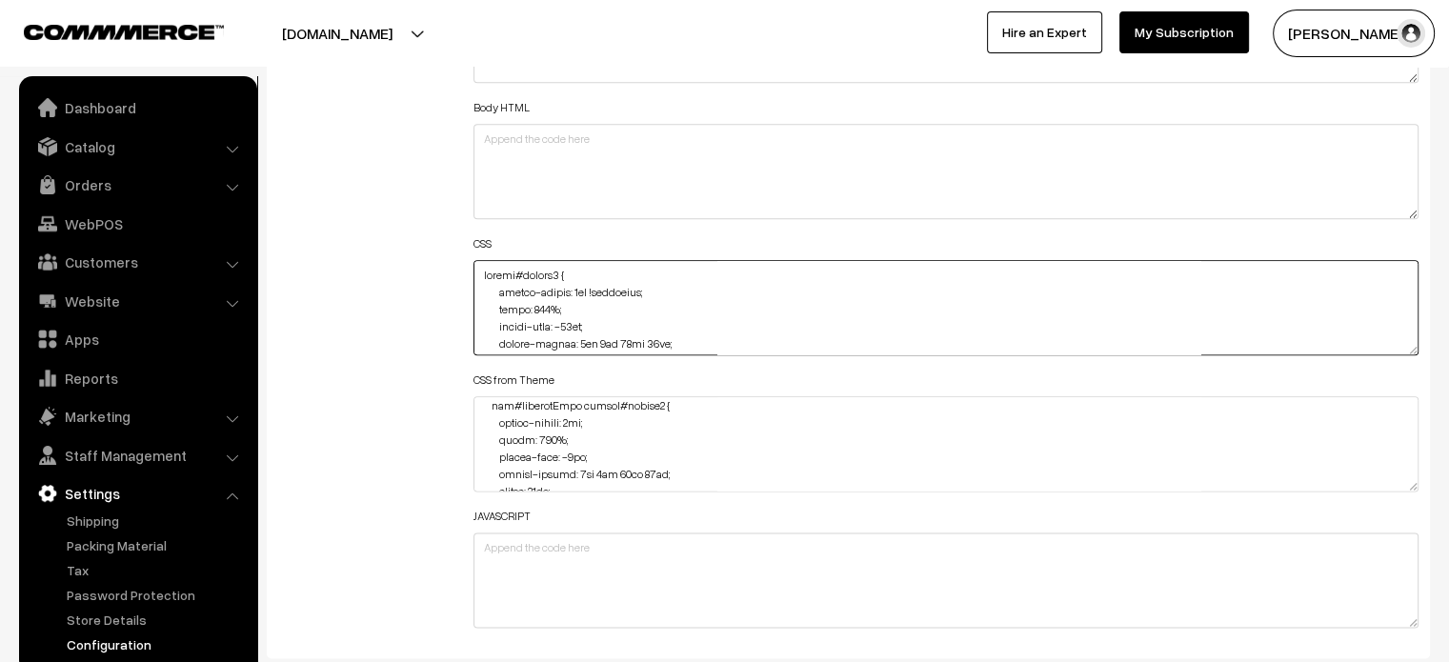
drag, startPoint x: 515, startPoint y: 269, endPoint x: 462, endPoint y: 274, distance: 53.6
click at [462, 274] on div "Header HTML Body HTML CSS CSS from Theme JAVASCRIPT" at bounding box center [946, 298] width 974 height 681
paste textarea "#productType3"
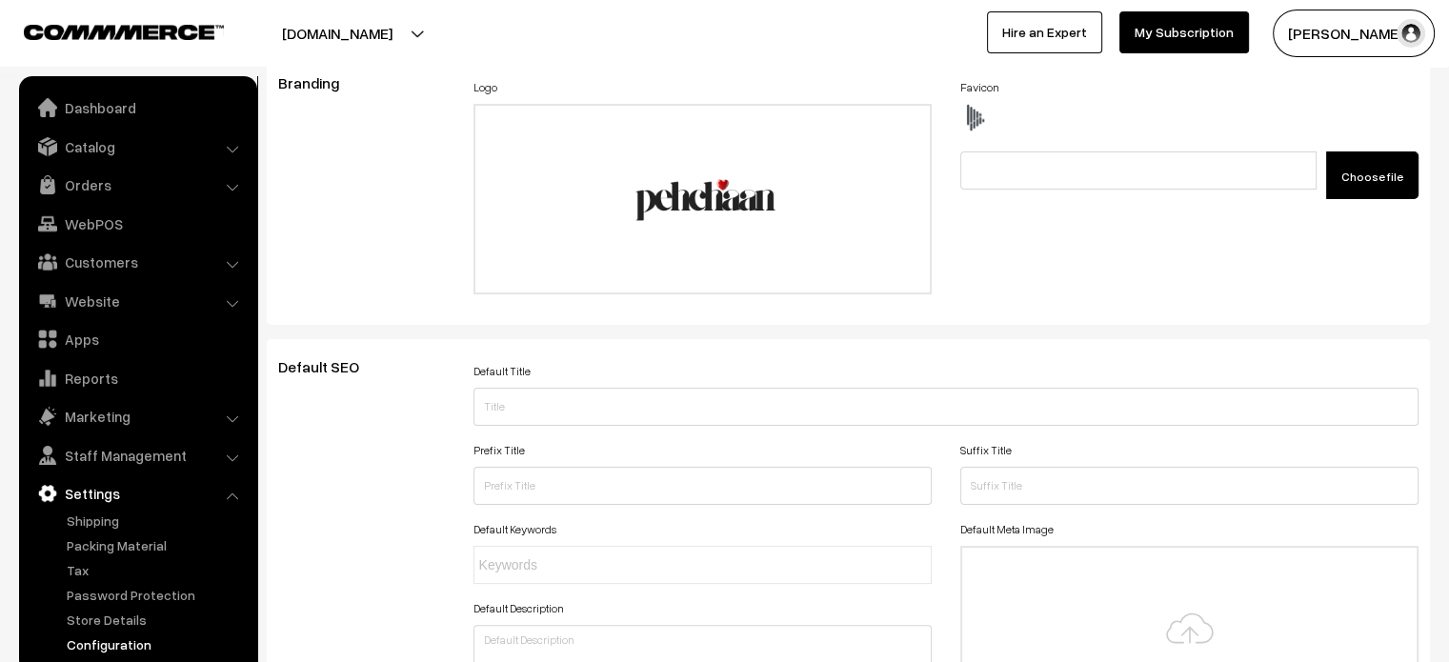
scroll to position [0, 0]
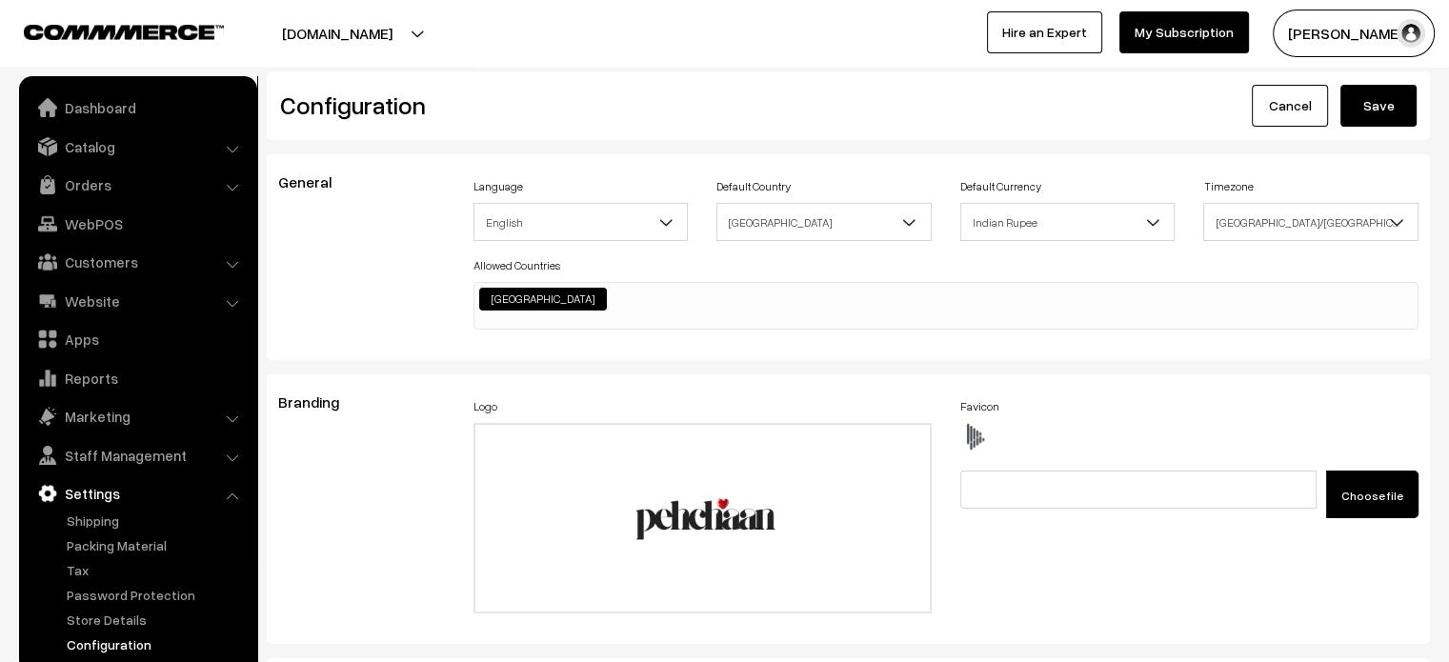
type textarea "#productType3 #button2 { margin-bottom: 5px !important; width: 107%; margin-lef…"
click at [1362, 110] on button "Save" at bounding box center [1378, 106] width 76 height 42
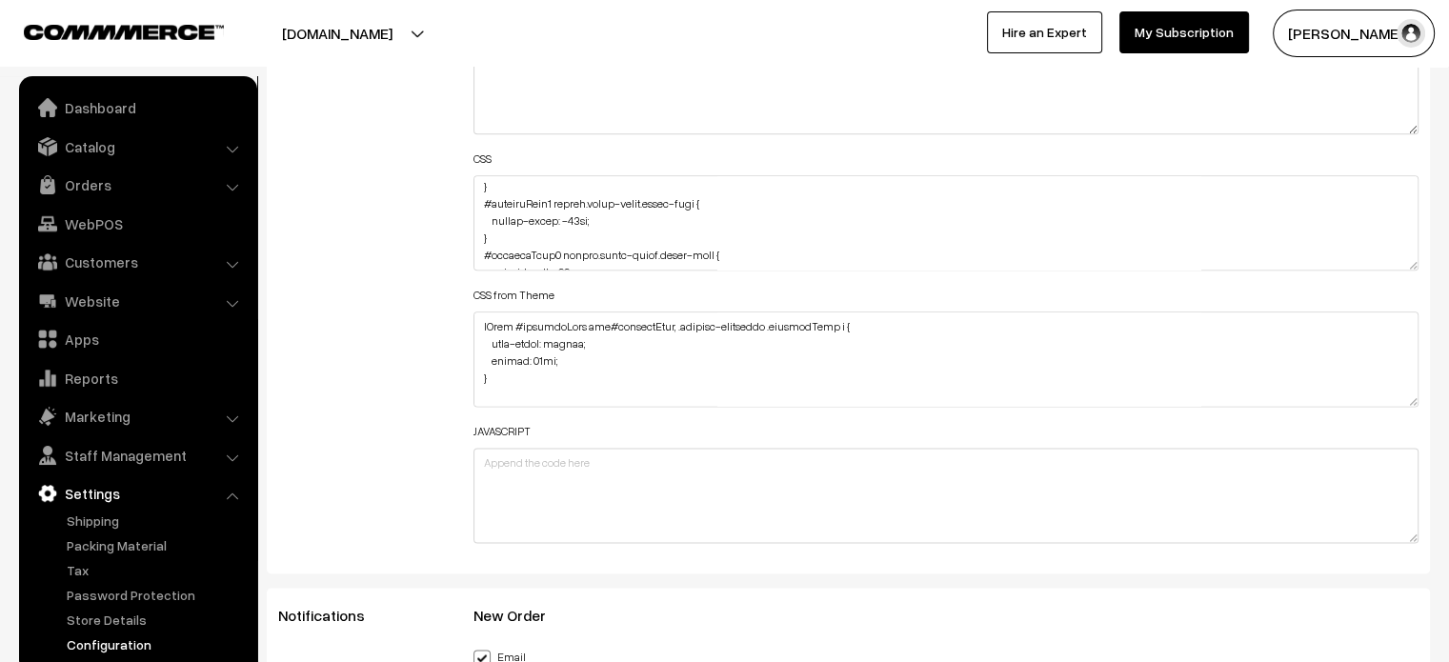
scroll to position [171, 0]
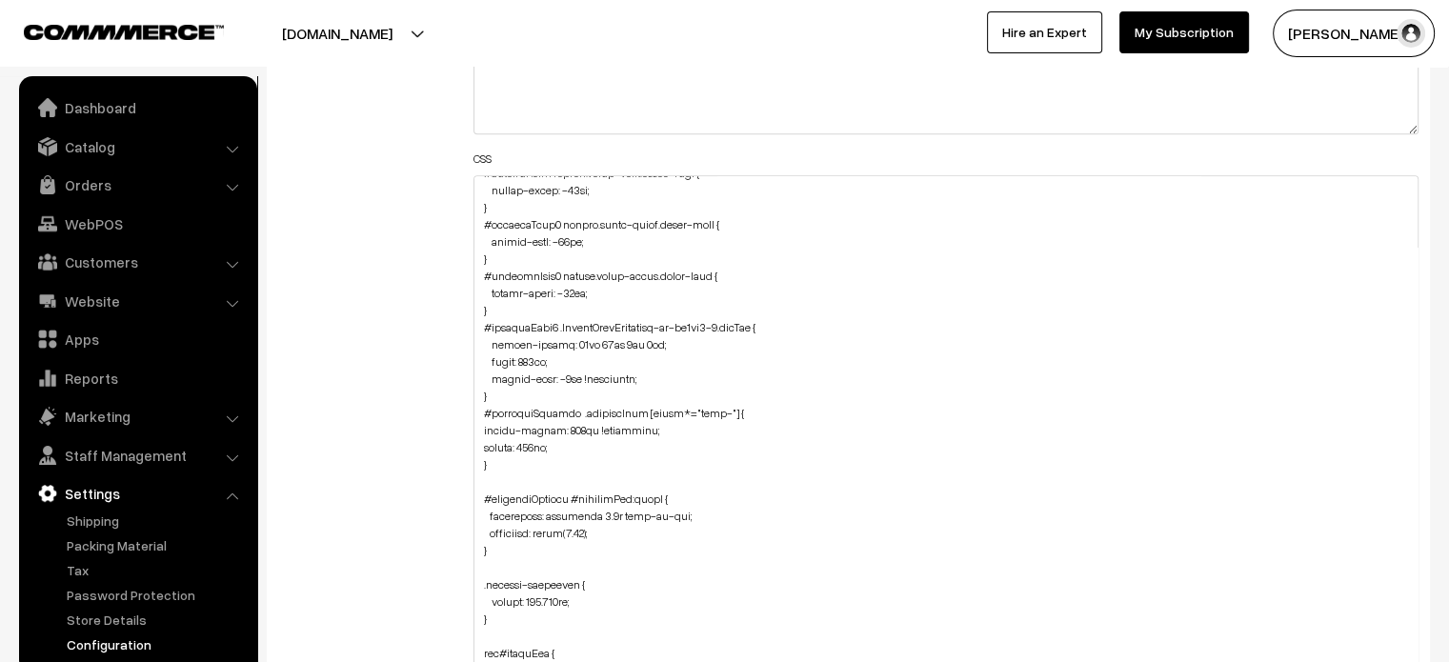
drag, startPoint x: 1413, startPoint y: 261, endPoint x: 1379, endPoint y: 707, distance: 447.0
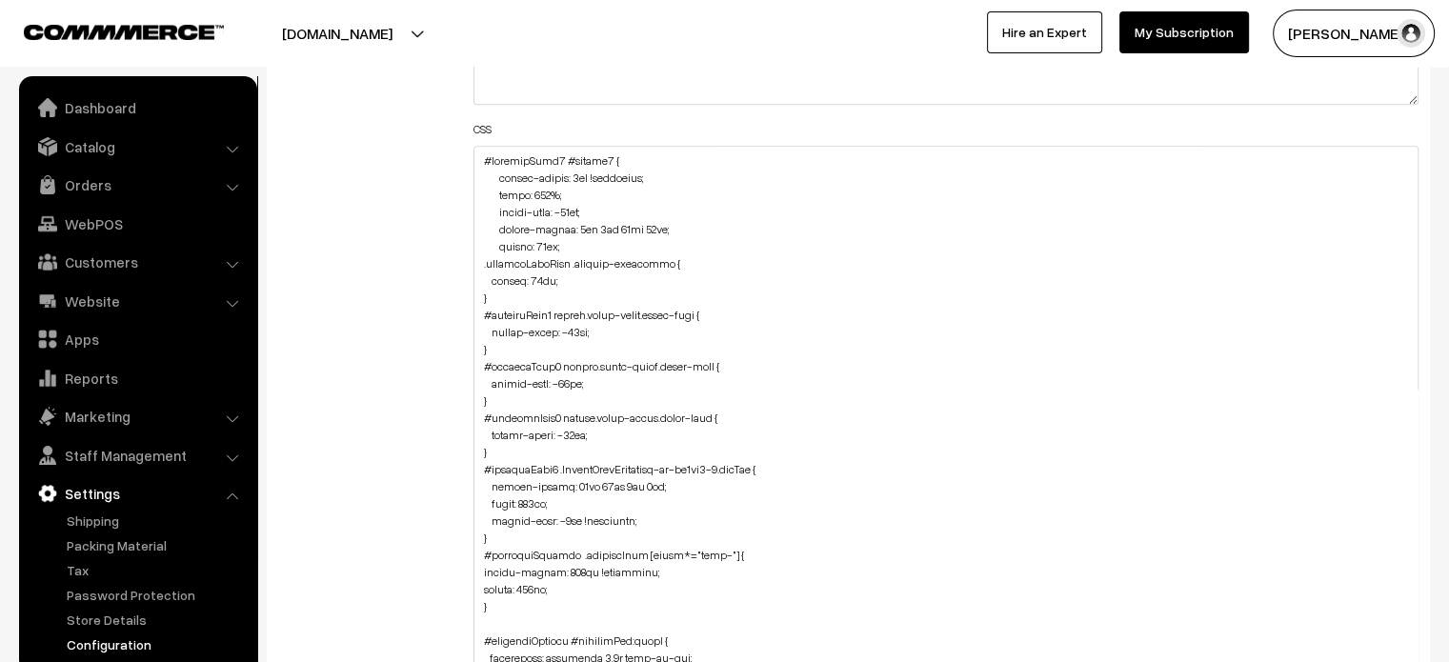
scroll to position [2379, 0]
click at [569, 247] on textarea at bounding box center [946, 417] width 946 height 541
click at [482, 159] on textarea at bounding box center [946, 417] width 946 height 541
drag, startPoint x: 482, startPoint y: 159, endPoint x: 579, endPoint y: 243, distance: 128.3
click at [579, 243] on textarea at bounding box center [946, 417] width 946 height 541
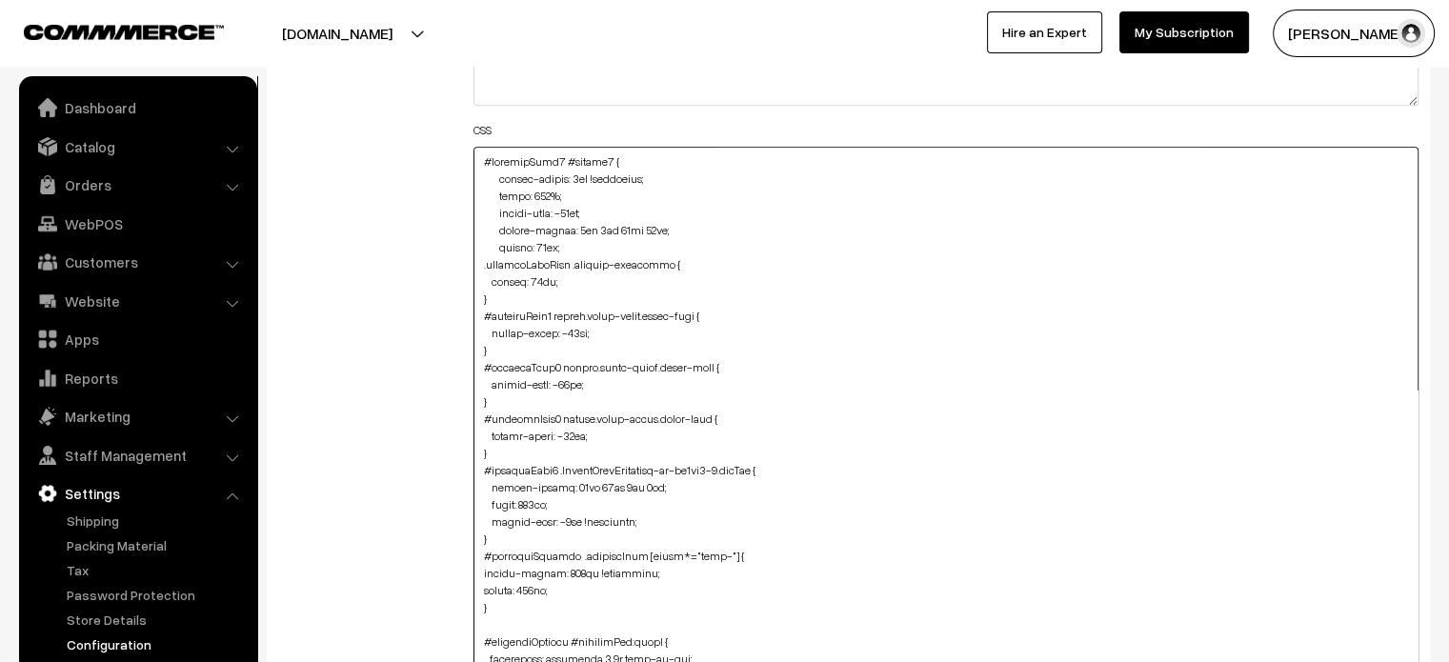
click at [582, 251] on textarea at bounding box center [946, 417] width 946 height 541
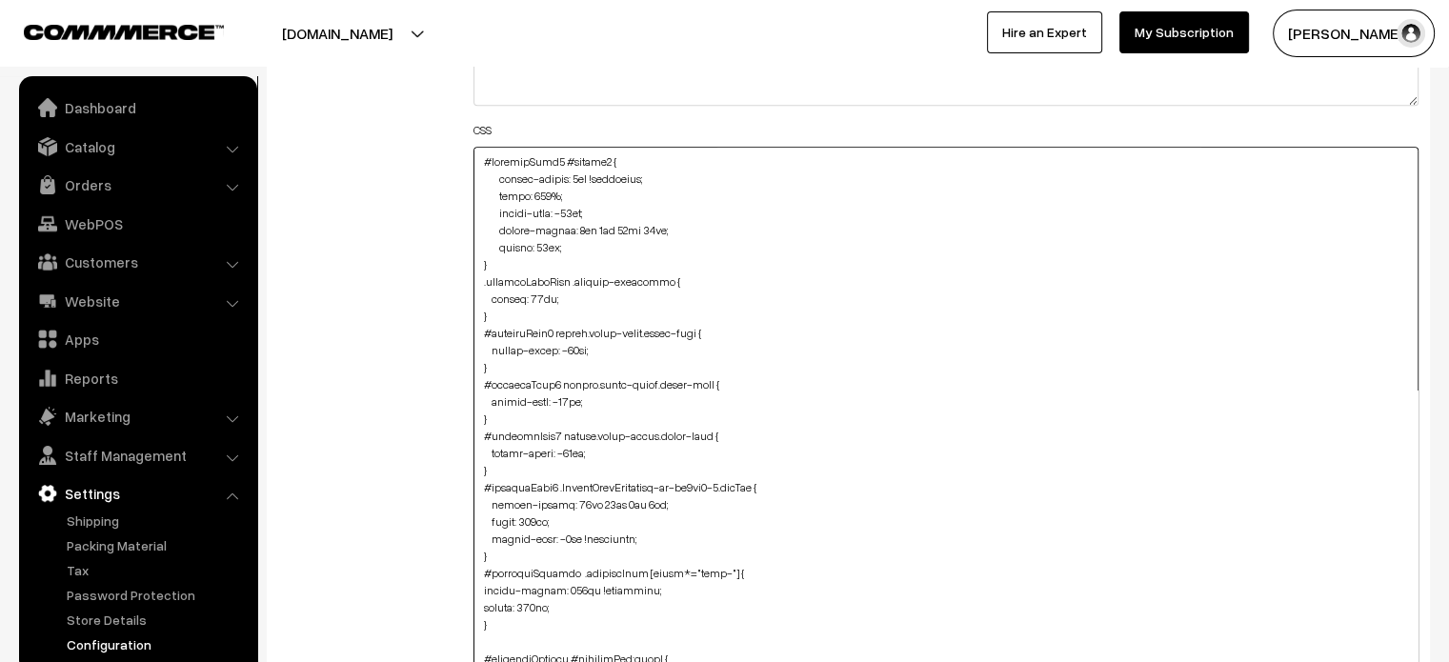
click at [582, 251] on textarea at bounding box center [946, 417] width 946 height 541
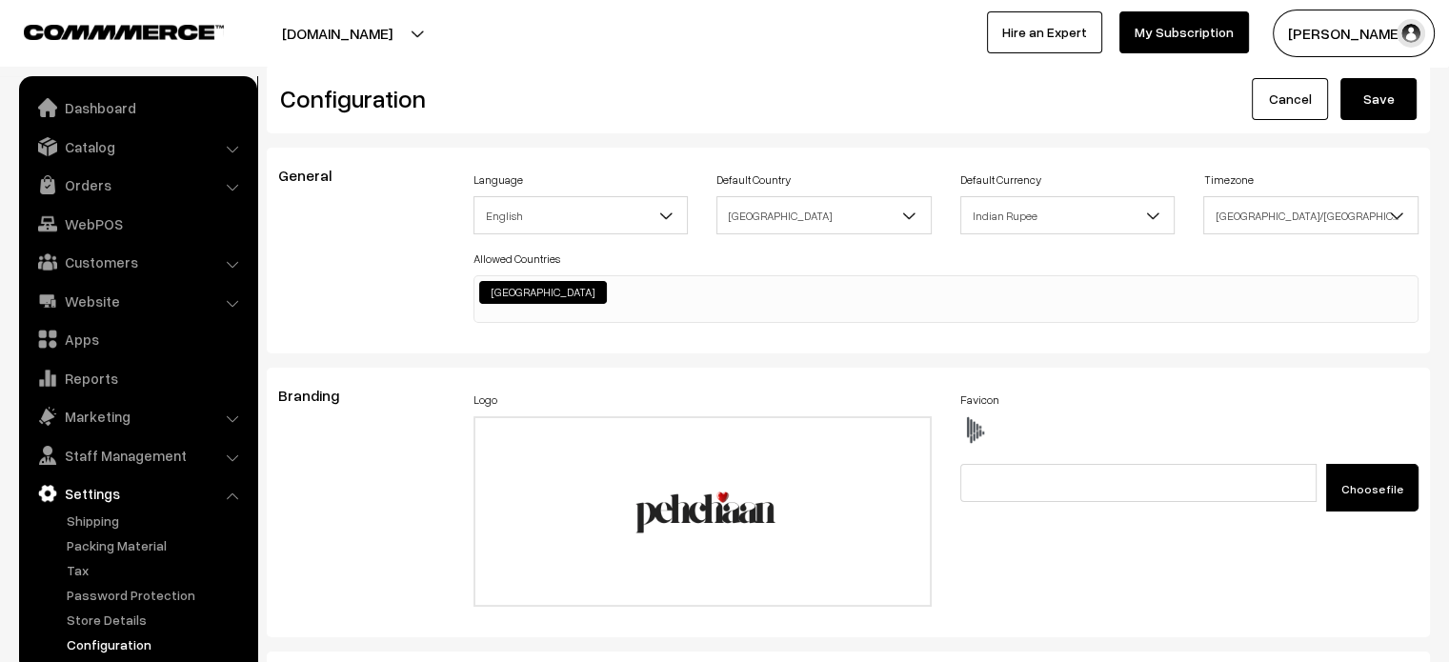
scroll to position [0, 0]
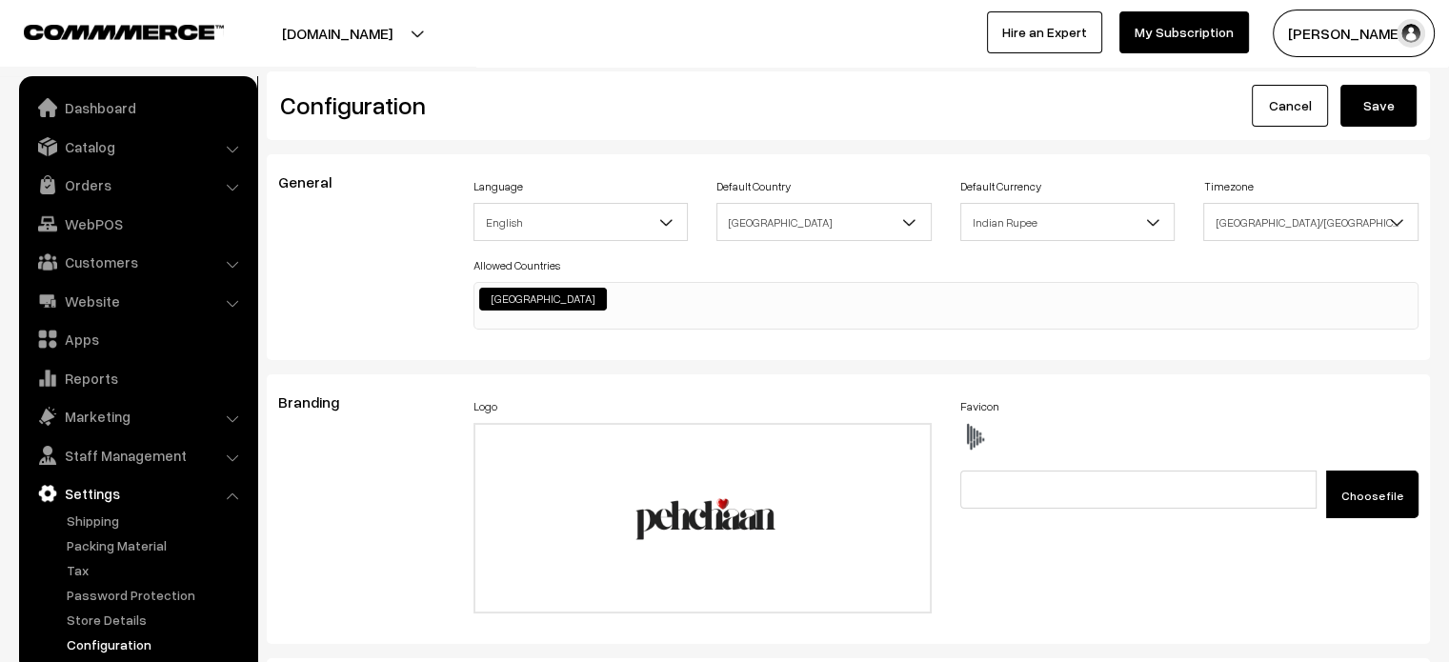
type textarea "#productType3 #button2 { margin-bottom: 5px !important; width: 107%; margin-lef…"
click at [1359, 117] on button "Save" at bounding box center [1378, 106] width 76 height 42
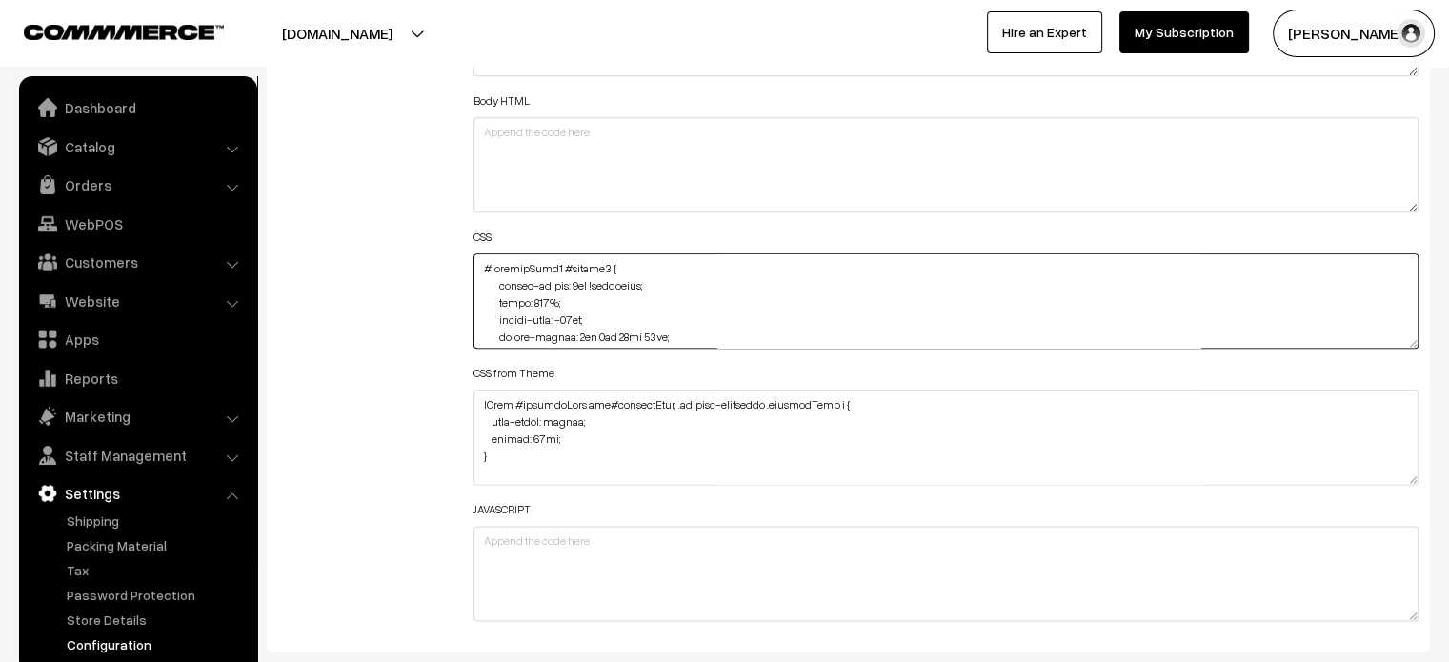
drag, startPoint x: 509, startPoint y: 327, endPoint x: 456, endPoint y: 212, distance: 125.7
click at [456, 212] on div "Additional HTML/JS/CSS Header HTML Body HTML CSS CSS from Theme JAVASCRIPT" at bounding box center [848, 291] width 1169 height 681
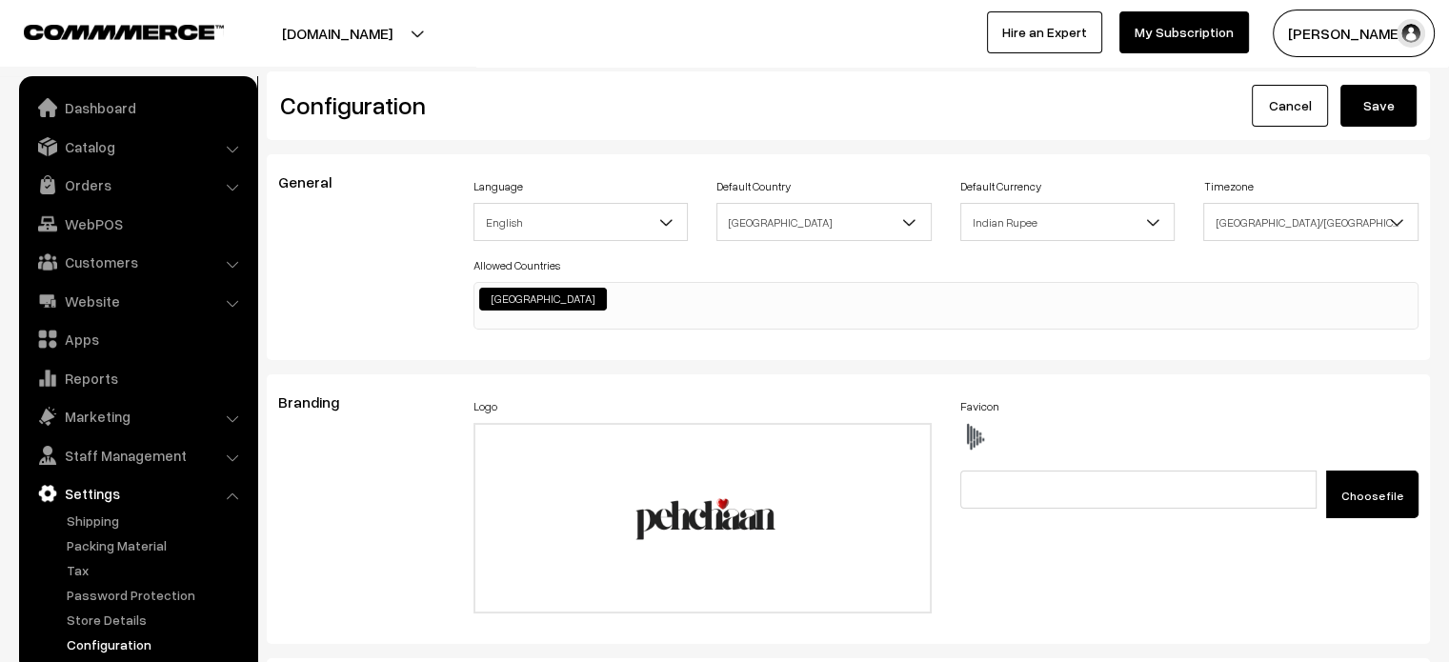
type textarea ".productListWrap .product-animation { margin: 13px; } #productType3 button.slic…"
click at [1411, 100] on button "Save" at bounding box center [1378, 106] width 76 height 42
